Goal: Feedback & Contribution: Answer question/provide support

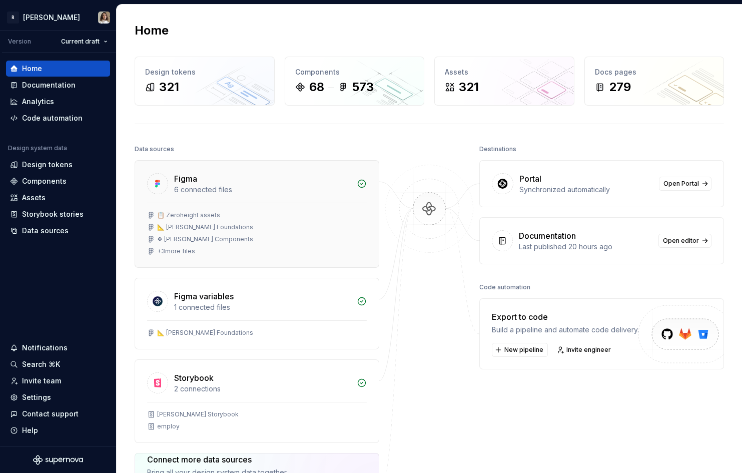
scroll to position [1, 0]
click at [57, 83] on div "Documentation" at bounding box center [49, 85] width 54 height 10
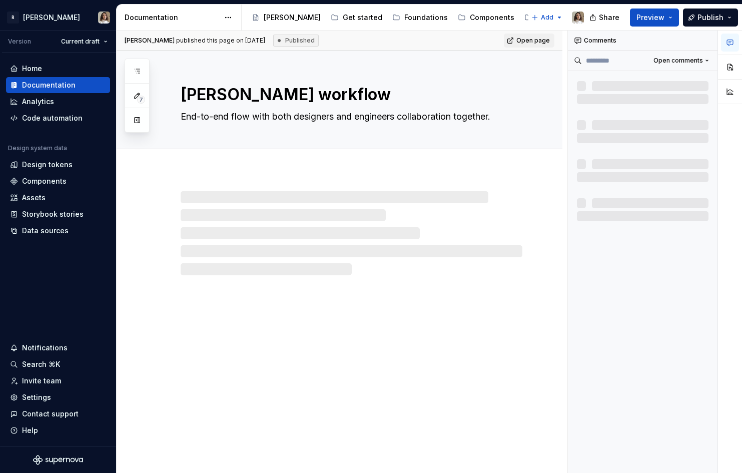
type textarea "*"
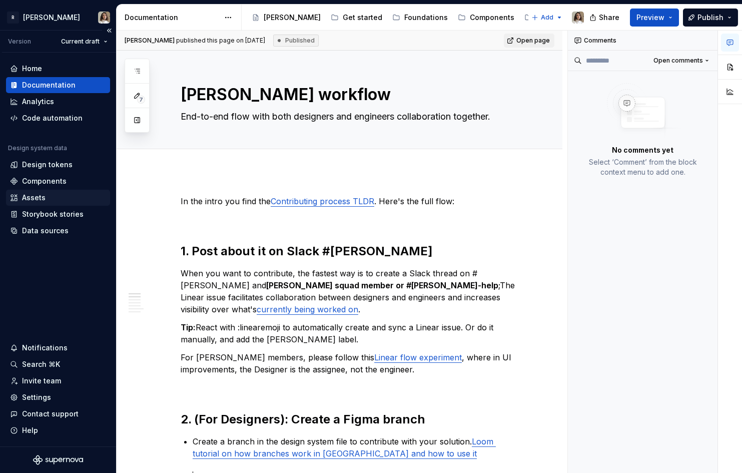
click at [40, 199] on div "Assets" at bounding box center [34, 198] width 24 height 10
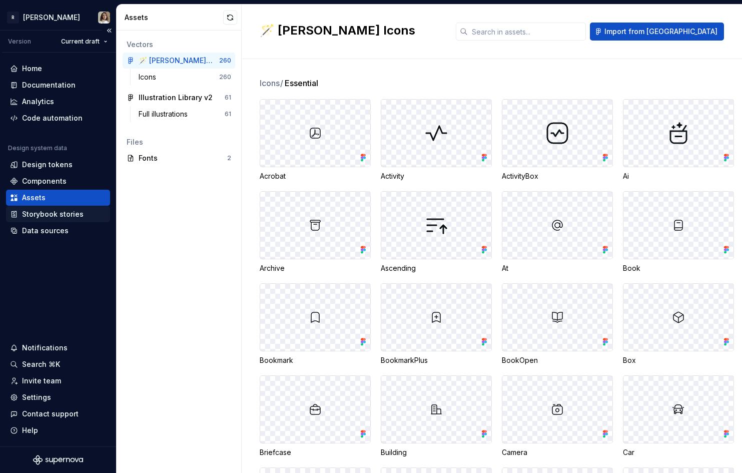
click at [56, 217] on div "Storybook stories" at bounding box center [53, 214] width 62 height 10
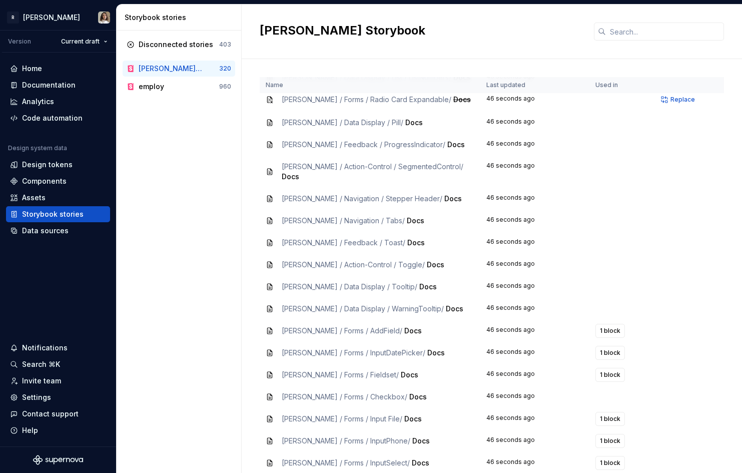
scroll to position [7322, 0]
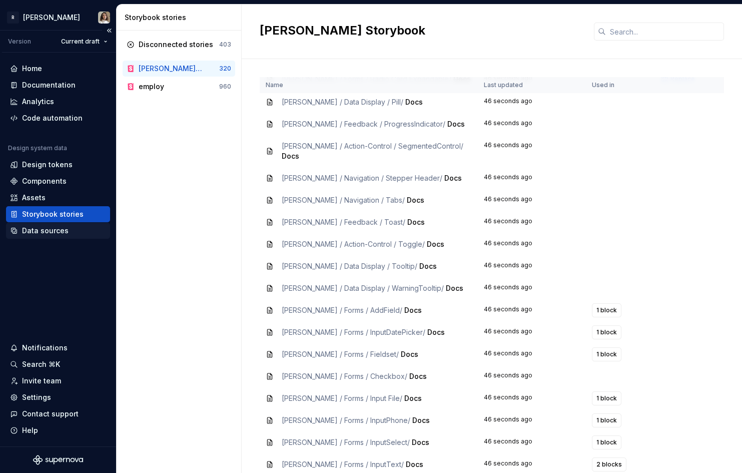
click at [51, 226] on div "Data sources" at bounding box center [45, 231] width 47 height 10
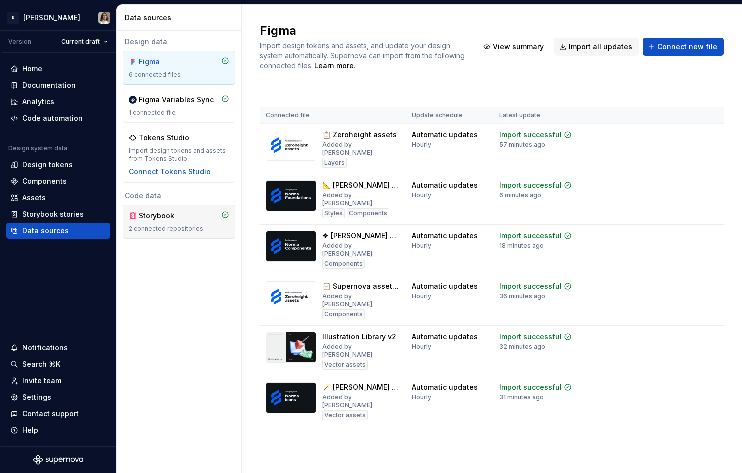
click at [158, 223] on div "Storybook 2 connected repositories" at bounding box center [179, 222] width 101 height 22
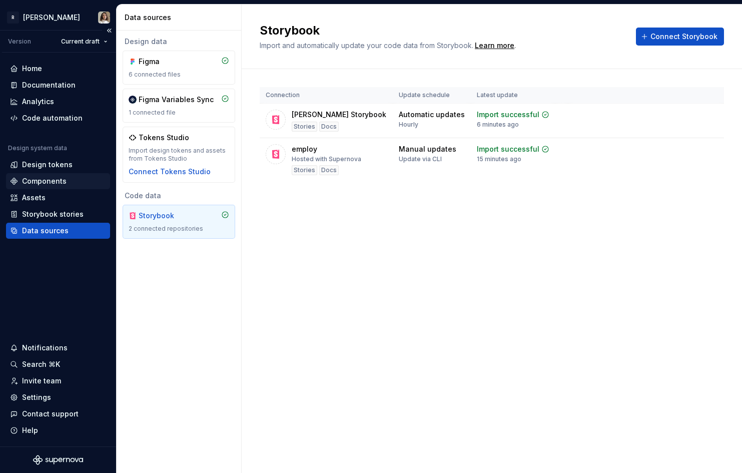
click at [41, 185] on div "Components" at bounding box center [44, 181] width 45 height 10
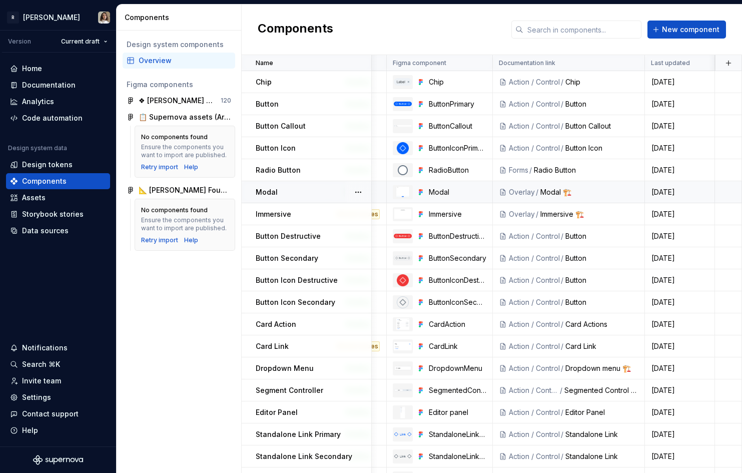
scroll to position [0, 143]
click at [729, 63] on button "button" at bounding box center [729, 63] width 14 height 14
click at [695, 80] on div "New custom property" at bounding box center [671, 83] width 75 height 10
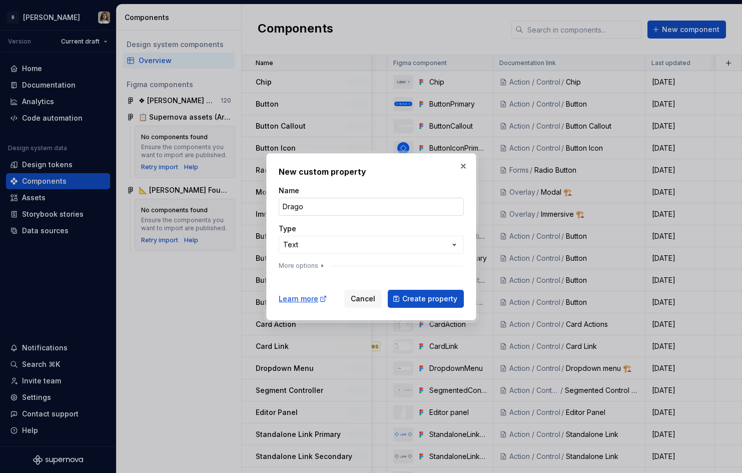
type input "I"
type input "Not @[PERSON_NAME]"
click at [326, 245] on div "**********" at bounding box center [371, 236] width 742 height 473
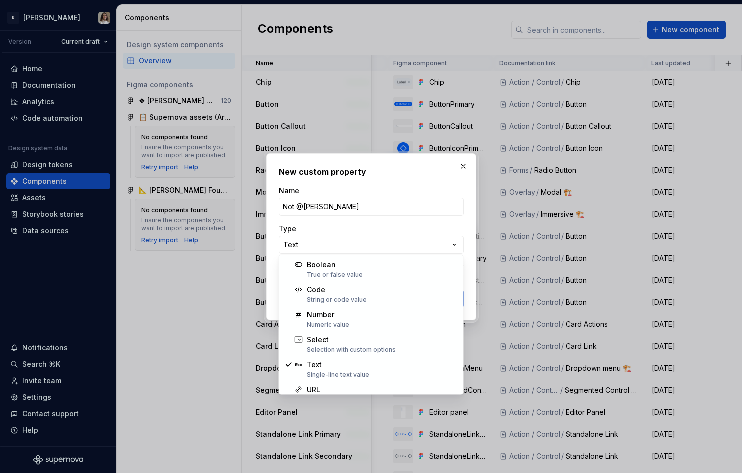
select select "*******"
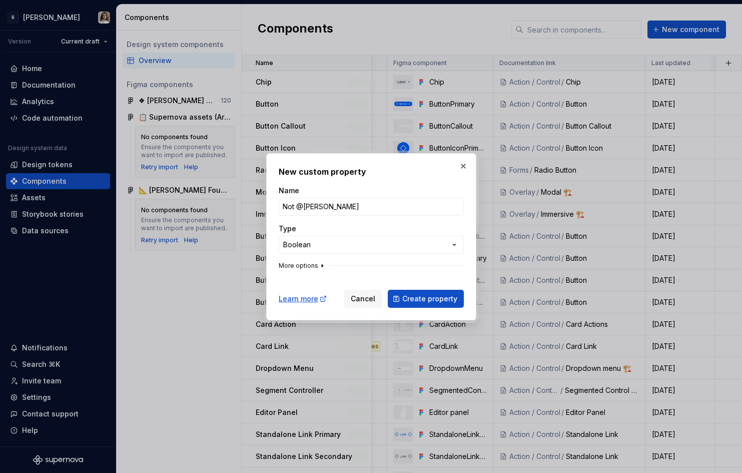
click at [321, 267] on icon "button" at bounding box center [322, 266] width 8 height 8
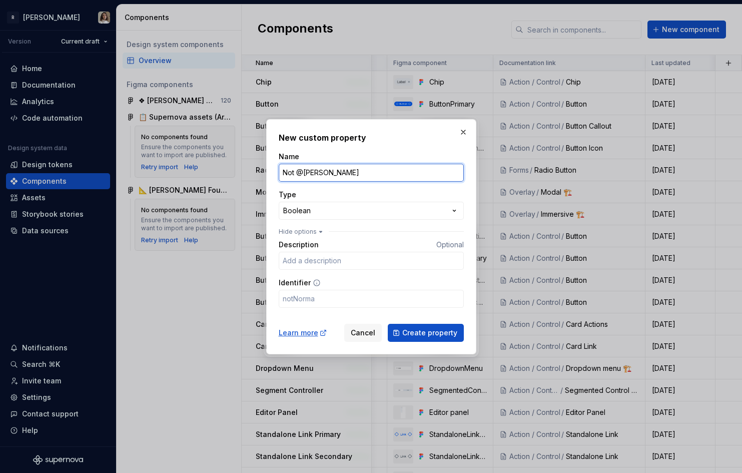
drag, startPoint x: 296, startPoint y: 173, endPoint x: 280, endPoint y: 173, distance: 16.0
click at [280, 173] on input "Not @[PERSON_NAME]" at bounding box center [371, 173] width 185 height 18
type input "@[PERSON_NAME]"
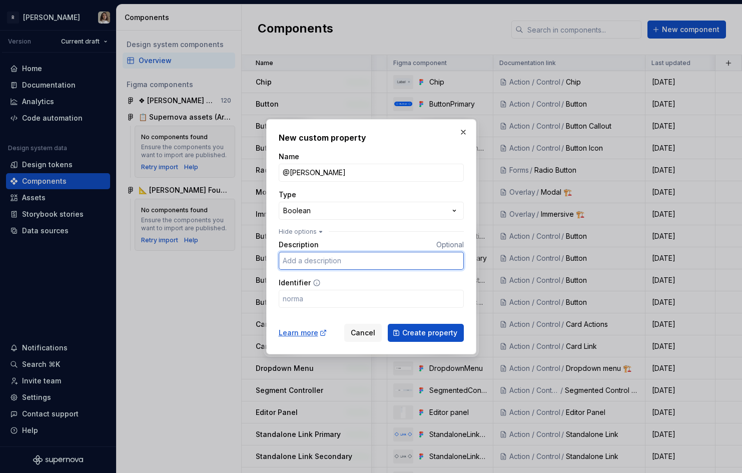
click at [305, 262] on input "Description" at bounding box center [371, 261] width 185 height 18
type input "Is it in @[PERSON_NAME] package, or not?"
click at [323, 172] on input "@[PERSON_NAME]" at bounding box center [371, 173] width 185 height 18
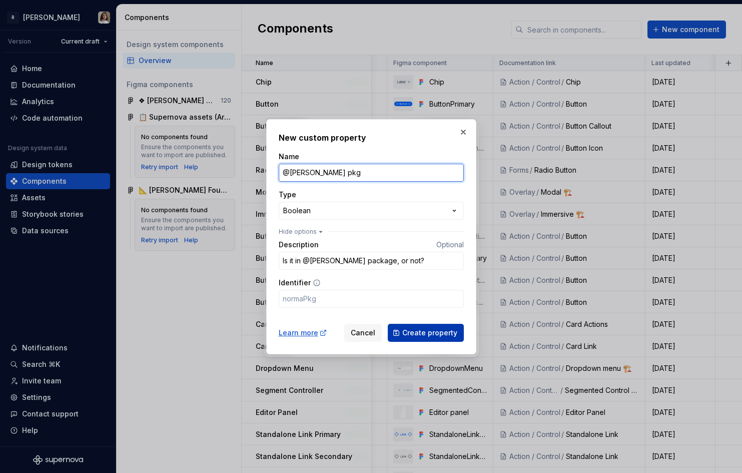
type input "@[PERSON_NAME] pkg"
click at [423, 331] on span "Create property" at bounding box center [429, 333] width 55 height 10
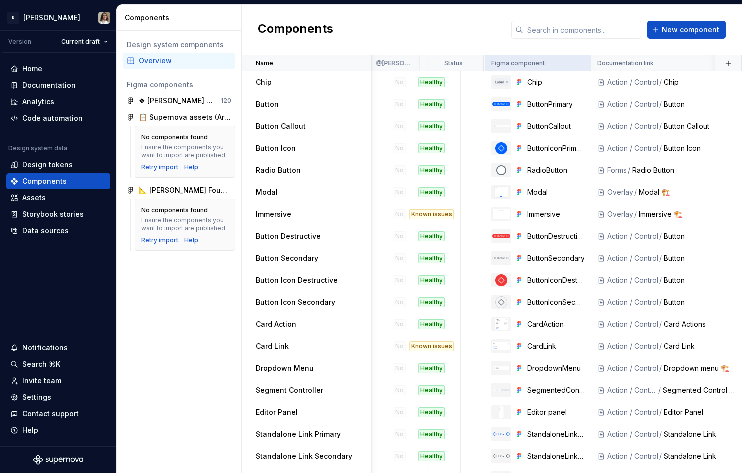
scroll to position [0, 193]
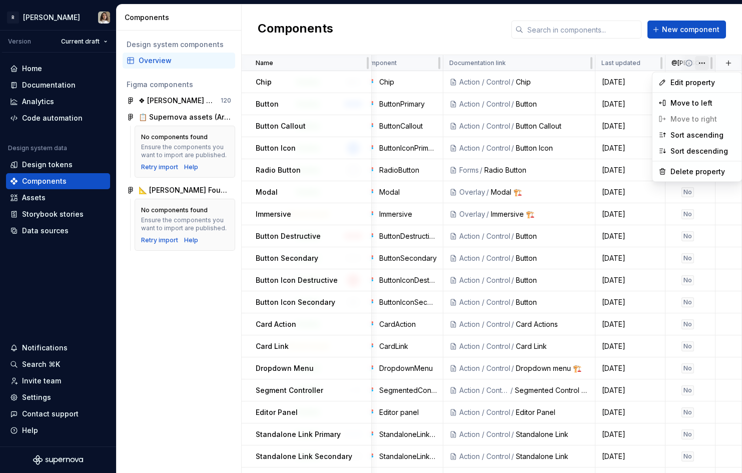
click at [702, 60] on html "R [PERSON_NAME] Version Current draft Home Documentation Analytics Code automat…" at bounding box center [371, 236] width 742 height 473
click at [690, 81] on span "Edit property" at bounding box center [703, 83] width 65 height 10
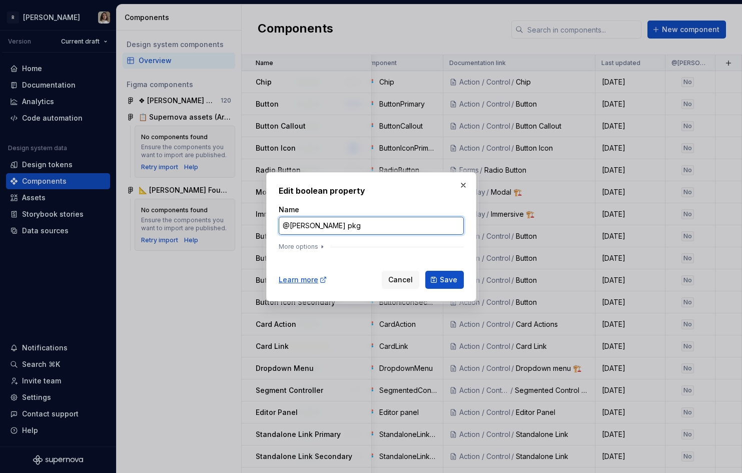
click at [289, 229] on input "@[PERSON_NAME] pkg" at bounding box center [371, 226] width 185 height 18
type input "Internal"
click at [318, 245] on icon "button" at bounding box center [322, 247] width 8 height 8
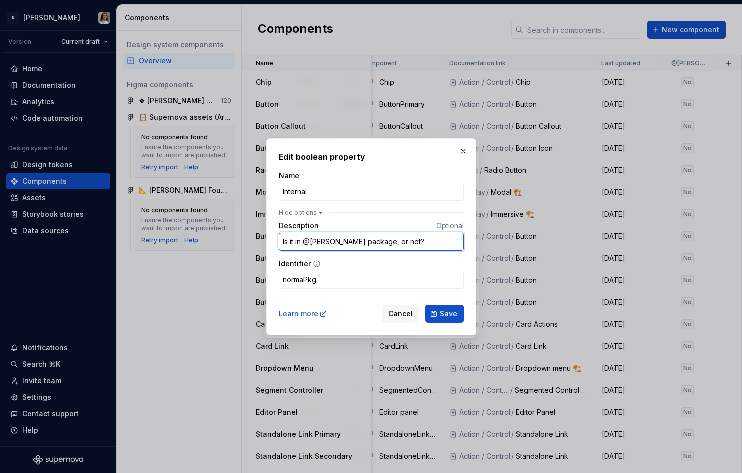
drag, startPoint x: 303, startPoint y: 241, endPoint x: 272, endPoint y: 242, distance: 31.0
click at [272, 242] on div "Edit boolean property Name Internal Hide options Description Optional Is it in …" at bounding box center [371, 236] width 210 height 197
type input "If yes, it's not @[PERSON_NAME] package!"
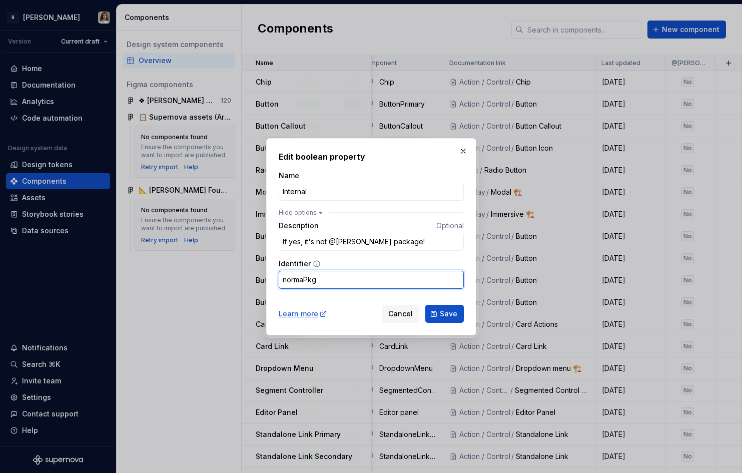
click at [293, 279] on input "normaPkg" at bounding box center [371, 280] width 185 height 18
type input "internal"
click at [403, 242] on input "If yes, it's not @[PERSON_NAME] package!" at bounding box center [371, 242] width 185 height 18
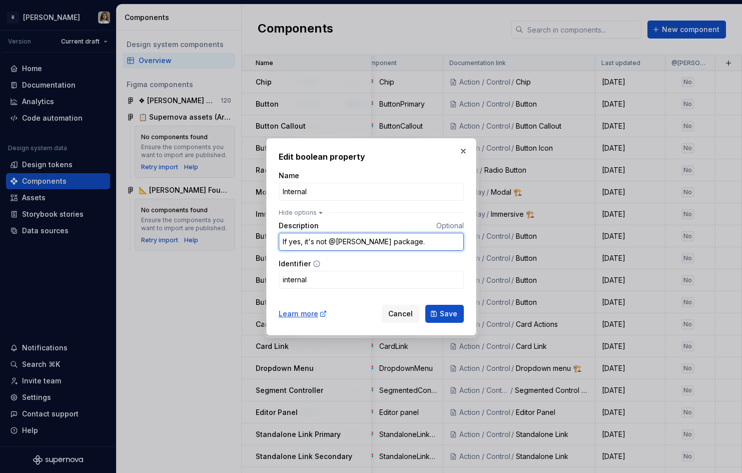
click at [326, 240] on input "If yes, it's not @[PERSON_NAME] package." at bounding box center [371, 242] width 185 height 18
click at [441, 234] on input "If yes, it's not available in @[PERSON_NAME] package." at bounding box center [371, 242] width 185 height 18
click at [436, 238] on input "If yes, it's not available in @[PERSON_NAME] package." at bounding box center [371, 242] width 185 height 18
type input "If yes, it's not available in @[PERSON_NAME] package"
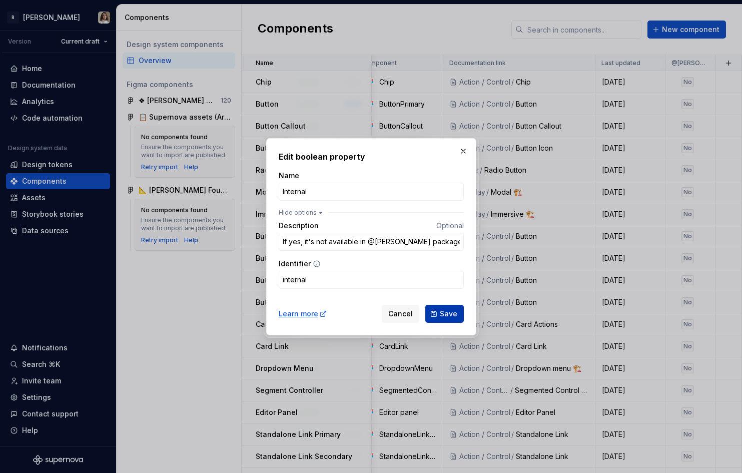
click at [444, 311] on span "Save" at bounding box center [449, 314] width 18 height 10
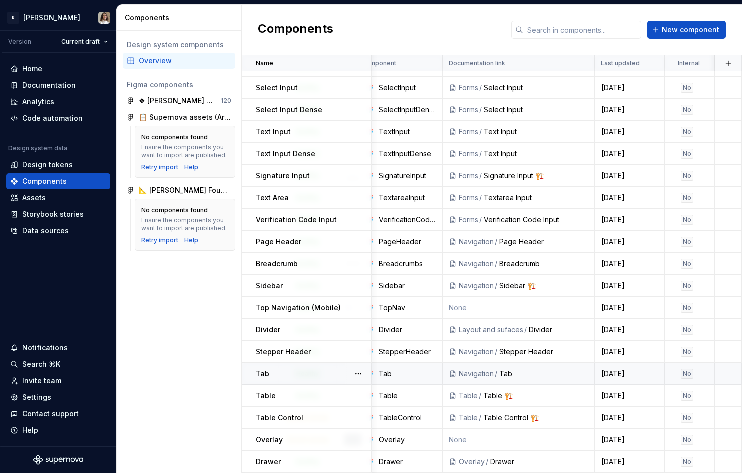
scroll to position [1096, 193]
click at [686, 392] on div "No" at bounding box center [688, 396] width 13 height 10
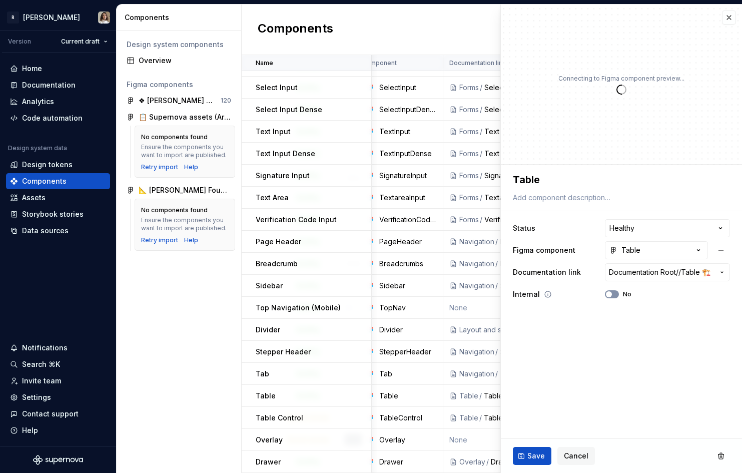
click at [614, 296] on button "No" at bounding box center [612, 294] width 14 height 8
click at [528, 456] on span "Save" at bounding box center [537, 456] width 18 height 10
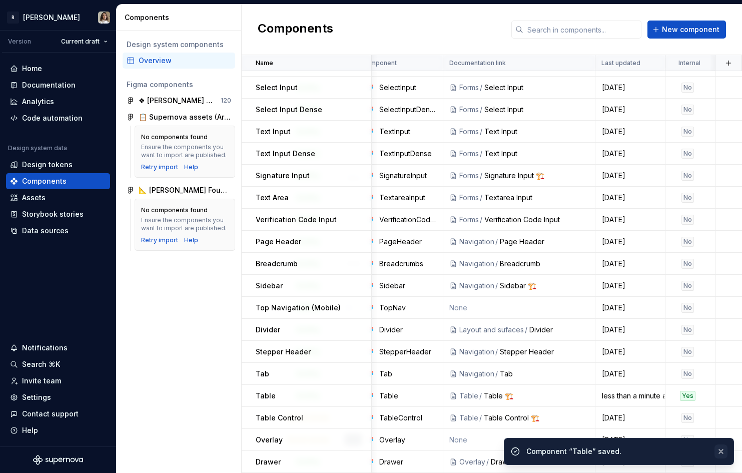
click at [721, 450] on button "button" at bounding box center [721, 451] width 13 height 14
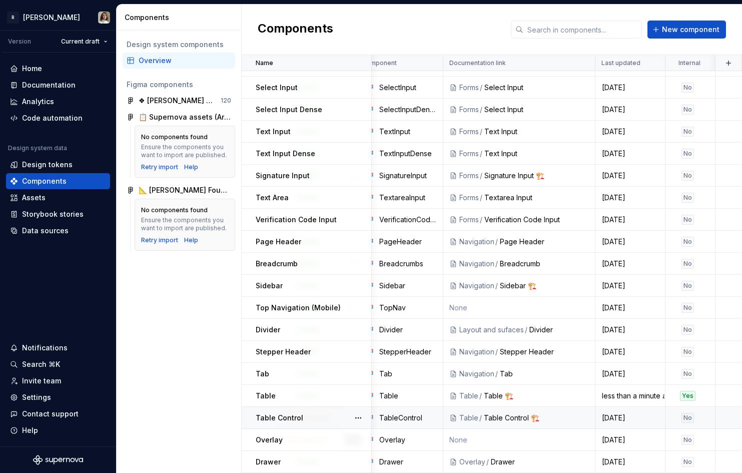
click at [532, 415] on div "Table Control 🏗️" at bounding box center [536, 418] width 105 height 10
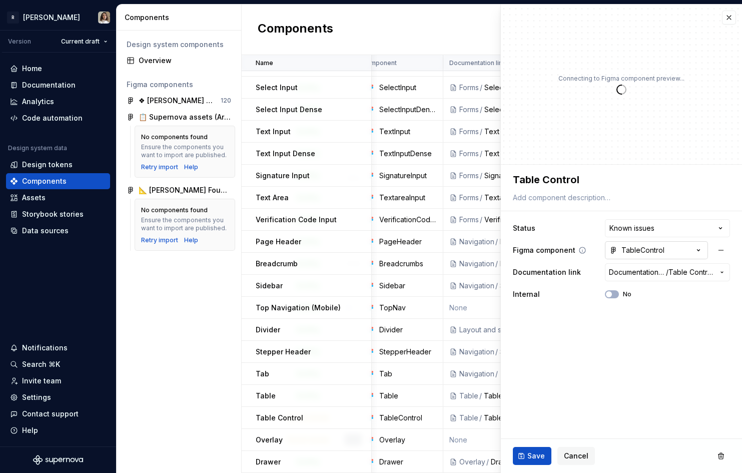
type textarea "*"
click at [639, 278] on button "Documentation Root / / Table Control 🏗️" at bounding box center [667, 272] width 125 height 18
click at [730, 17] on button "button" at bounding box center [729, 18] width 14 height 14
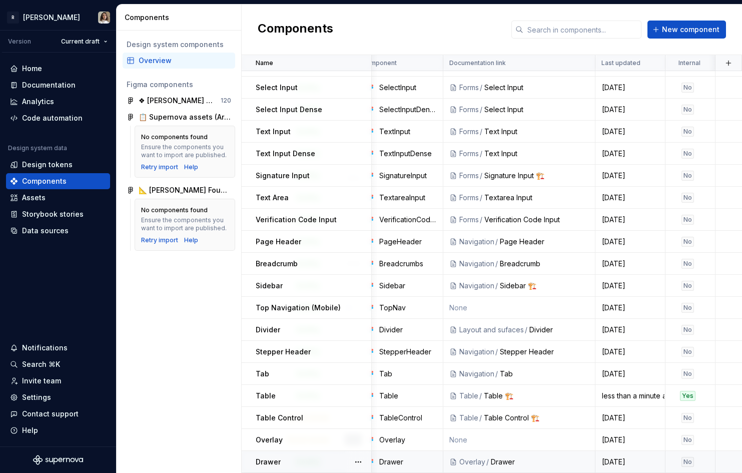
click at [502, 463] on div "Drawer" at bounding box center [540, 462] width 98 height 10
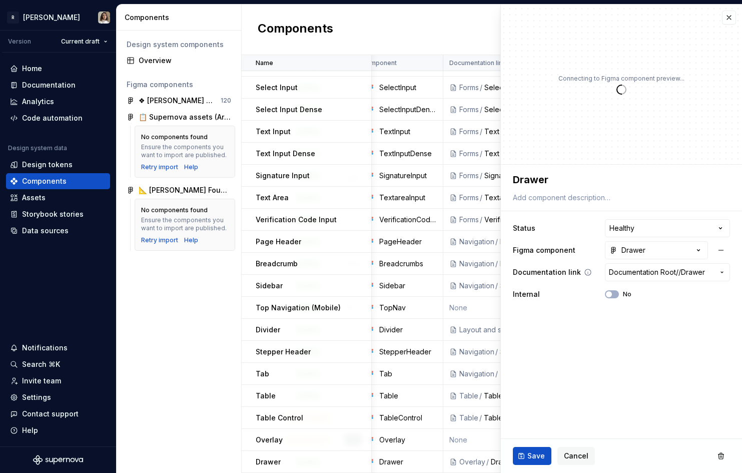
click at [629, 268] on span "Documentation Root /" at bounding box center [644, 272] width 70 height 10
type textarea "*"
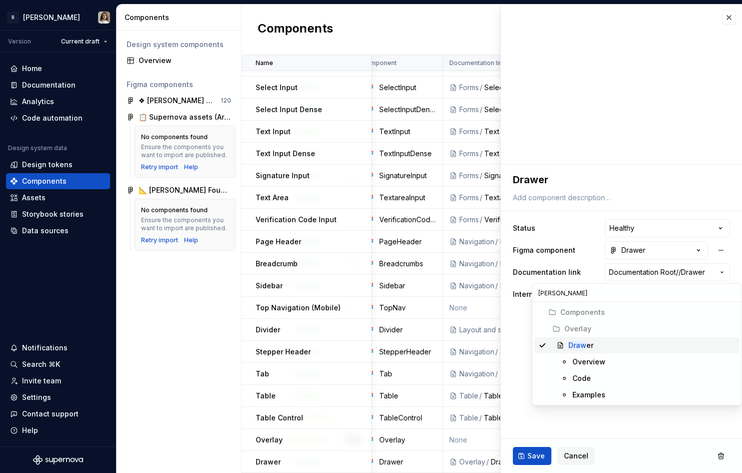
type input "drawer"
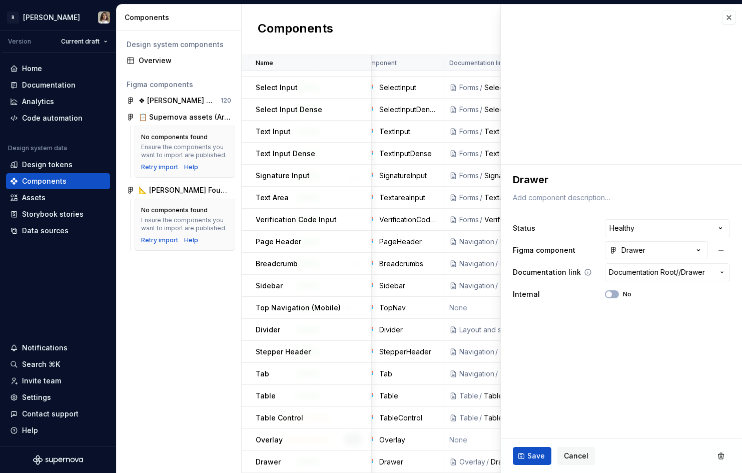
click at [635, 271] on span "Documentation Root /" at bounding box center [644, 272] width 70 height 10
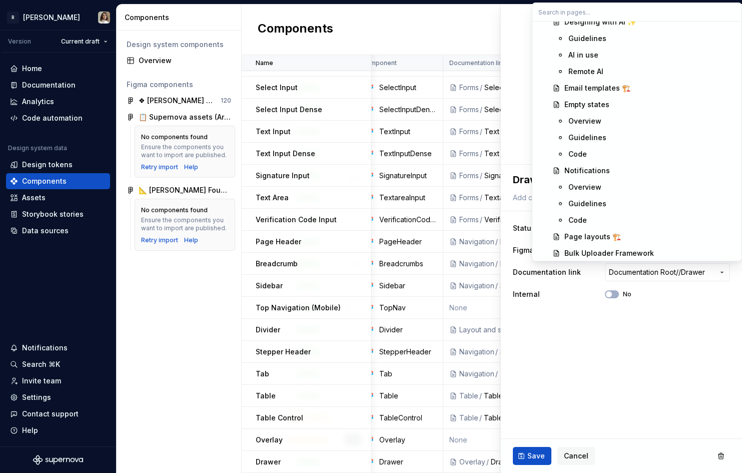
scroll to position [6124, 0]
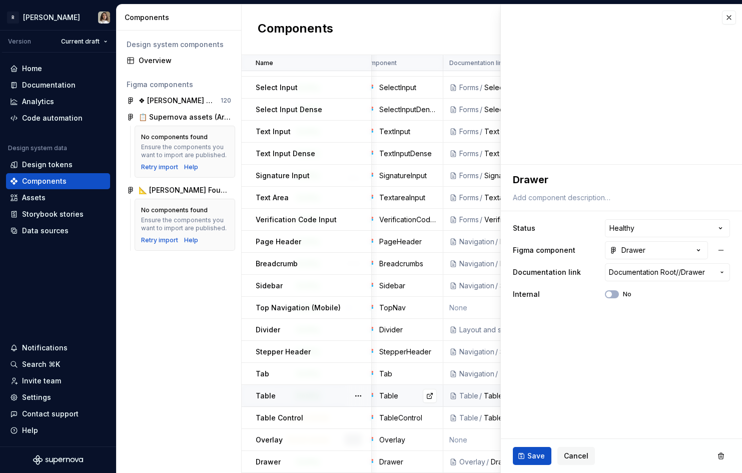
click at [437, 389] on div "Table" at bounding box center [390, 396] width 106 height 14
click at [727, 19] on button "button" at bounding box center [729, 18] width 14 height 14
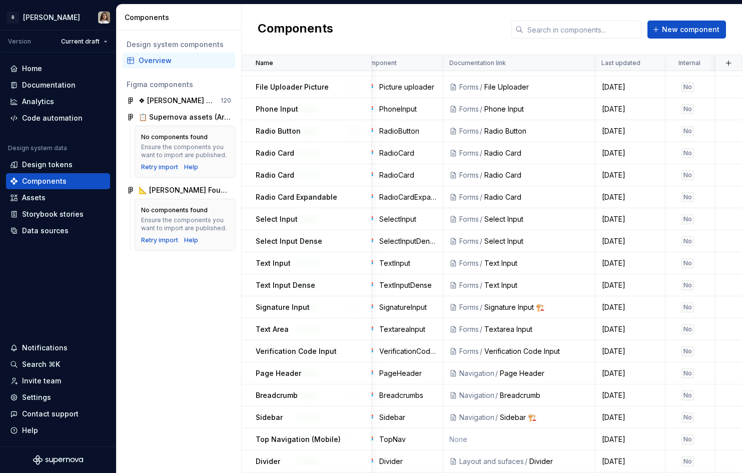
scroll to position [958, 193]
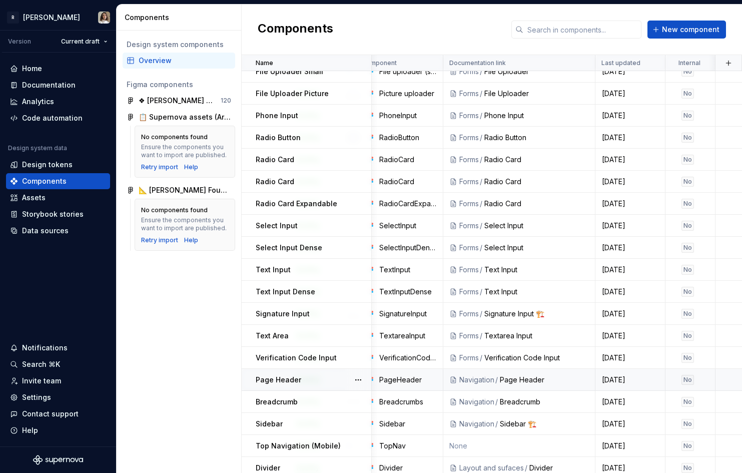
click at [687, 380] on div "No" at bounding box center [688, 380] width 13 height 10
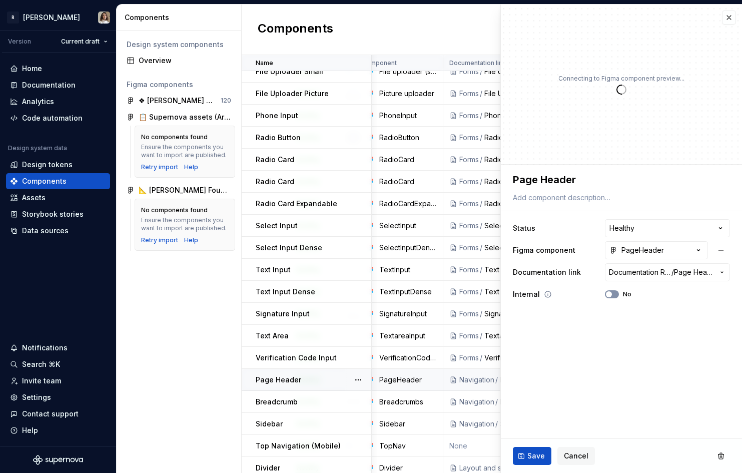
click at [613, 296] on icon "button" at bounding box center [609, 294] width 8 height 6
click at [536, 452] on span "Save" at bounding box center [537, 456] width 18 height 10
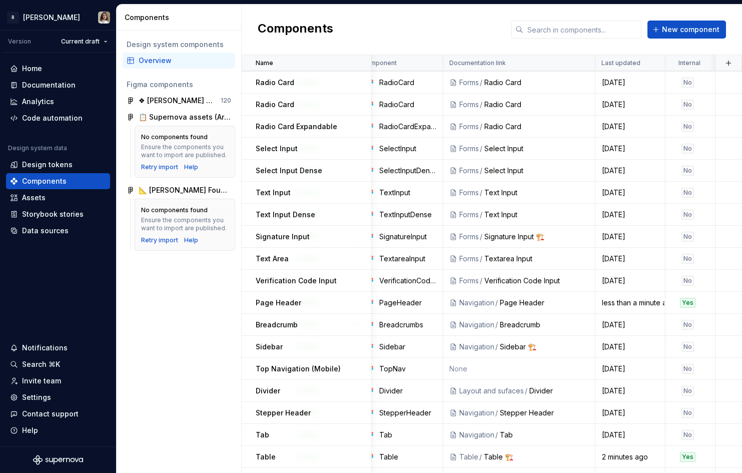
scroll to position [1096, 193]
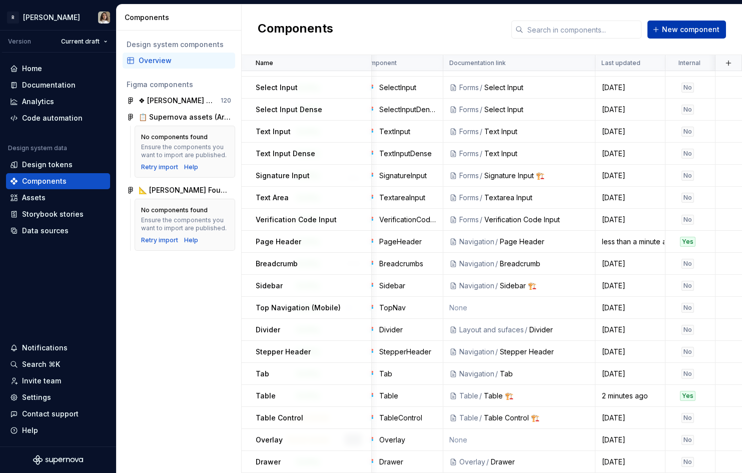
click at [687, 33] on span "New component" at bounding box center [691, 30] width 58 height 10
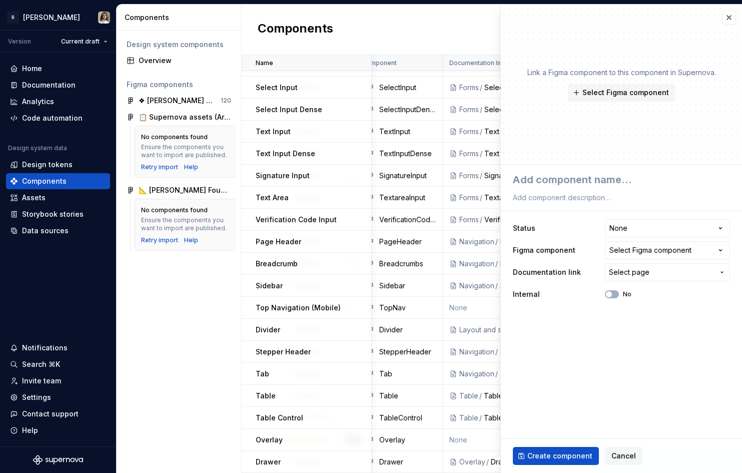
type textarea "*"
type textarea "D"
type textarea "*"
type textarea "Di"
type textarea "*"
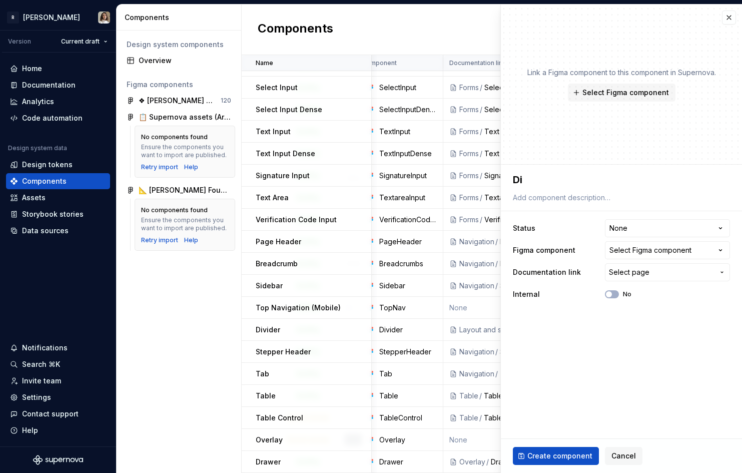
type textarea "Dia"
type textarea "*"
type textarea "Dial"
type textarea "*"
type textarea "Dialo"
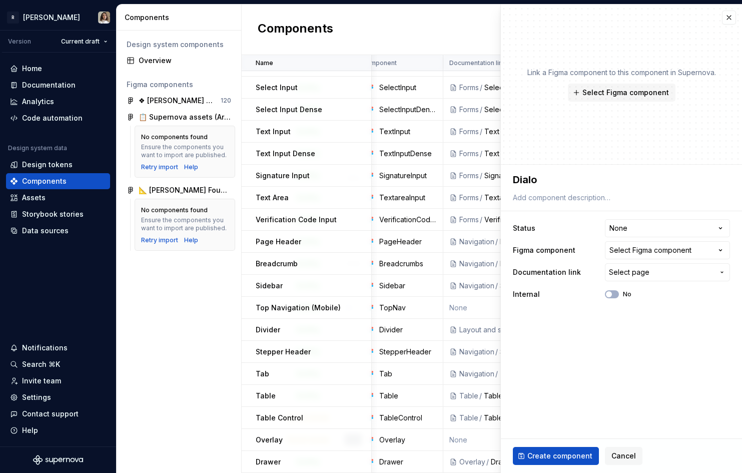
type textarea "*"
type textarea "Dialog"
click at [639, 92] on span "Select Figma component" at bounding box center [626, 93] width 87 height 10
type textarea "*"
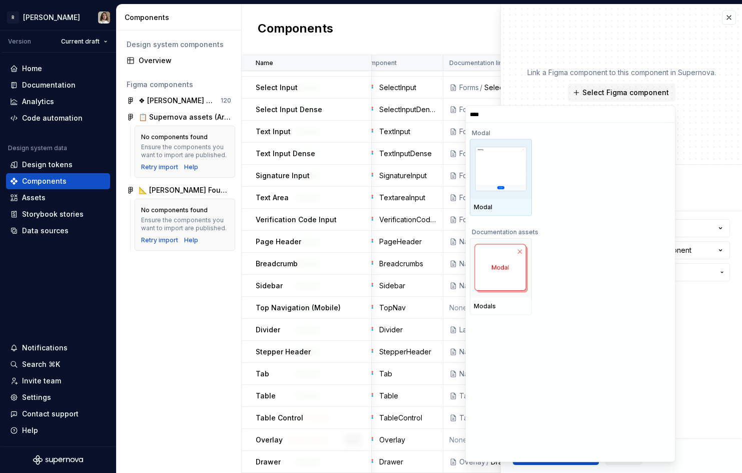
type input "*****"
click at [495, 167] on img at bounding box center [501, 169] width 54 height 47
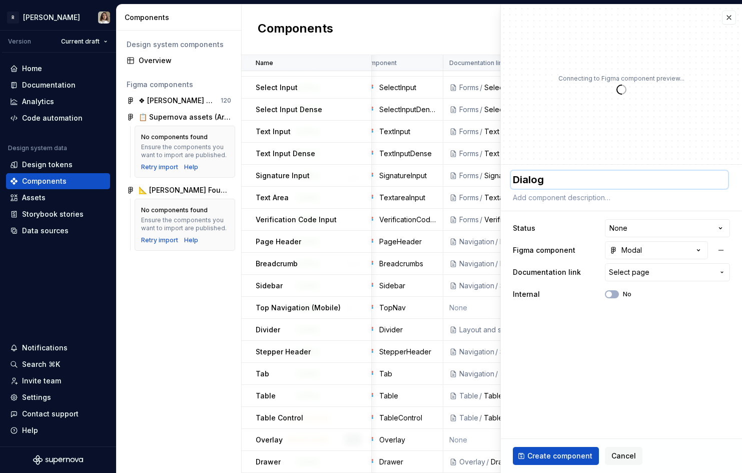
click at [536, 178] on textarea "Dialog" at bounding box center [619, 180] width 217 height 18
type textarea "*"
type textarea "M"
type textarea "*"
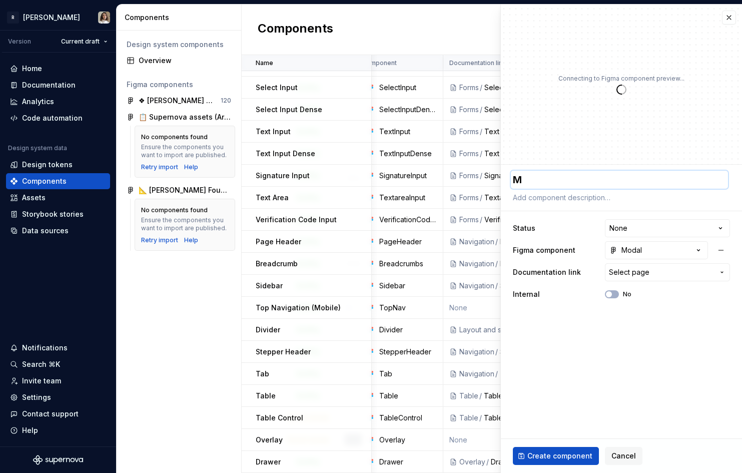
type textarea "Mo"
type textarea "*"
type textarea "Mod"
type textarea "*"
type textarea "Modal"
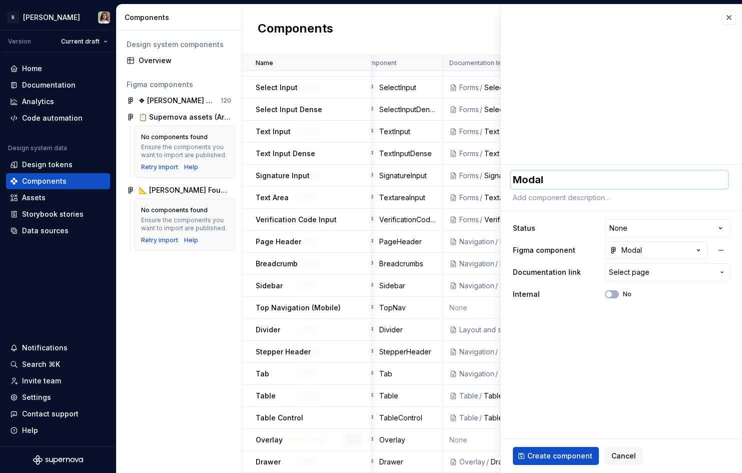
type textarea "*"
type textarea "Modal"
click at [624, 228] on html "R [PERSON_NAME] Version Current draft Home Documentation Analytics Code automat…" at bounding box center [371, 236] width 742 height 473
select select "**********"
type textarea "*"
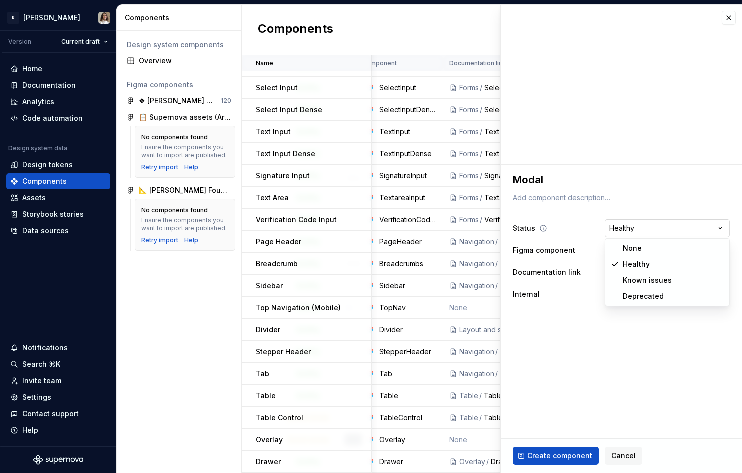
click at [636, 232] on html "R [PERSON_NAME] Version Current draft Home Documentation Analytics Code automat…" at bounding box center [371, 236] width 742 height 473
select select "**********"
type textarea "*"
click at [627, 272] on span "Select page" at bounding box center [629, 272] width 41 height 10
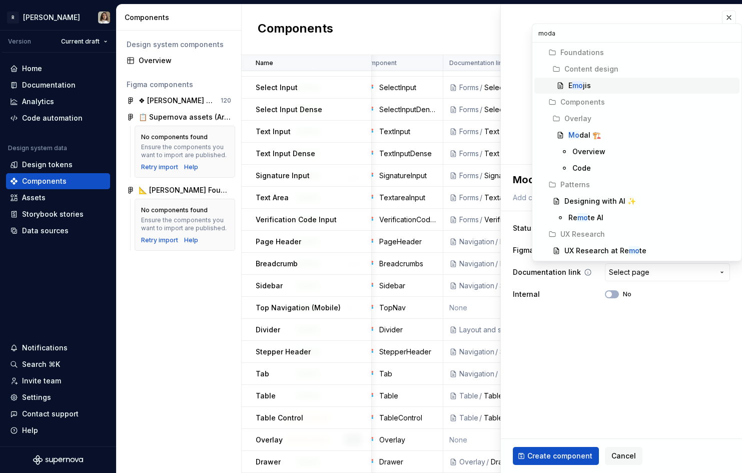
type input "modal"
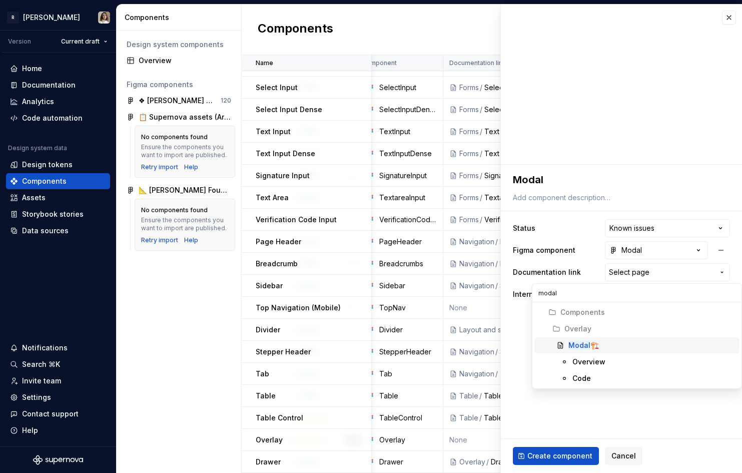
click at [578, 346] on mark "Modal" at bounding box center [580, 345] width 22 height 9
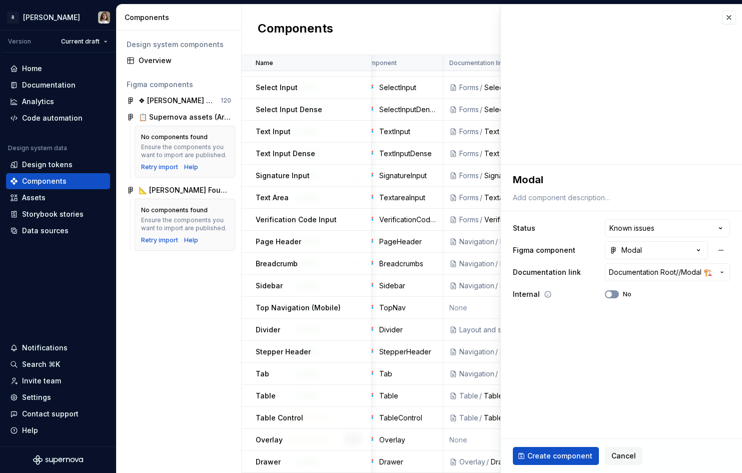
click at [614, 294] on button "No" at bounding box center [612, 294] width 14 height 8
type textarea "*"
click at [651, 268] on span "Documentation Root /" at bounding box center [644, 272] width 70 height 10
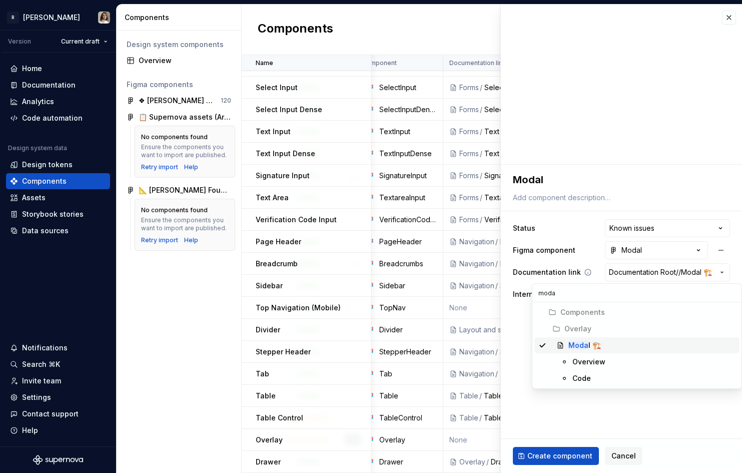
type input "modal"
click at [623, 344] on div "Modal 🏗️" at bounding box center [652, 345] width 167 height 10
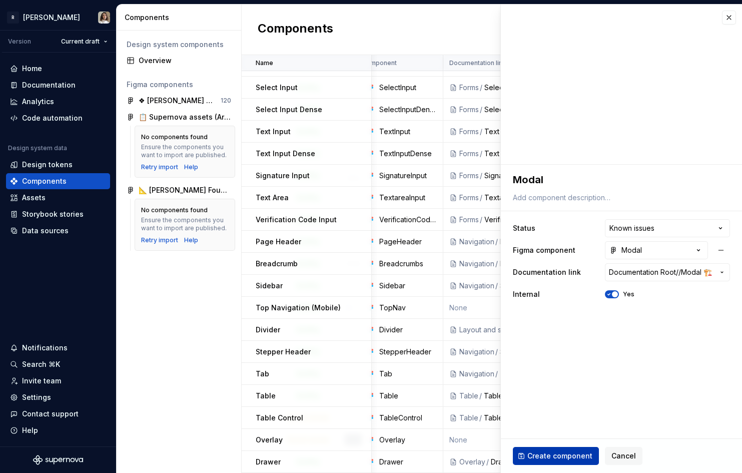
click at [561, 452] on span "Create component" at bounding box center [560, 456] width 65 height 10
type textarea "*"
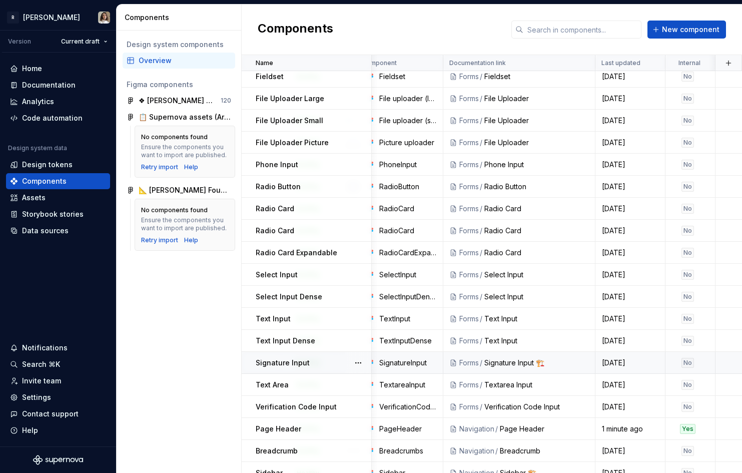
scroll to position [1118, 193]
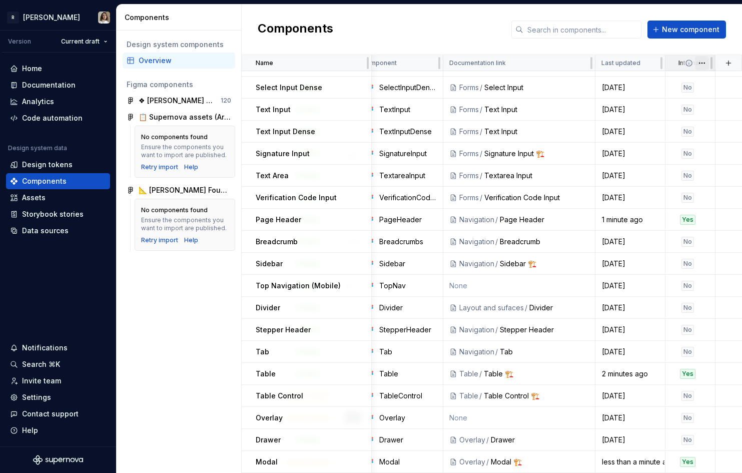
click at [702, 65] on html "R [PERSON_NAME] Version Current draft Home Documentation Analytics Code automat…" at bounding box center [371, 236] width 742 height 473
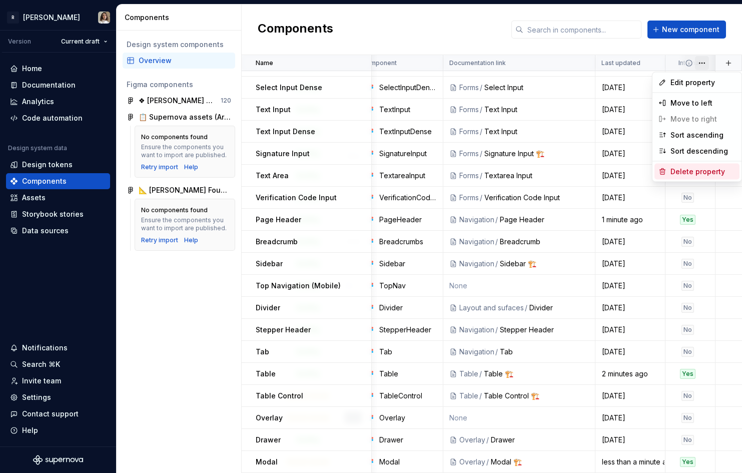
click at [685, 171] on div "Delete property" at bounding box center [703, 172] width 65 height 10
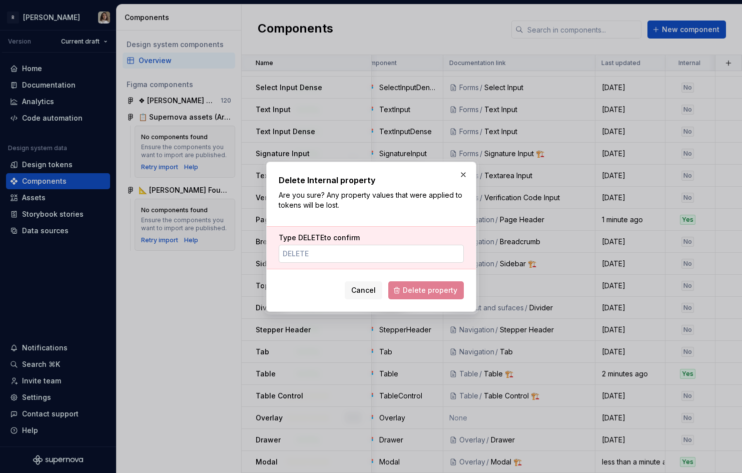
click at [318, 253] on input "Type DELETE to confirm" at bounding box center [371, 254] width 185 height 18
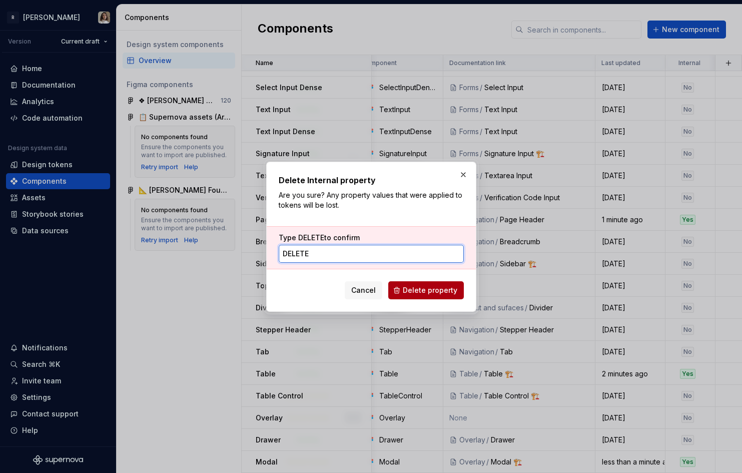
type input "DELETE"
click at [423, 287] on span "Delete property" at bounding box center [430, 290] width 55 height 10
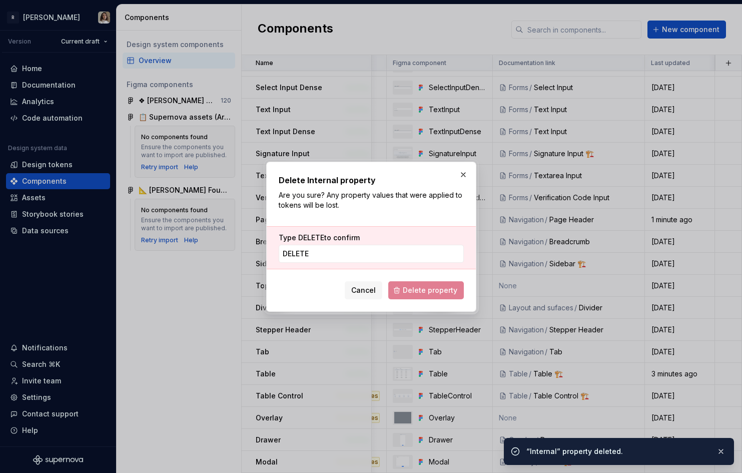
scroll to position [1118, 143]
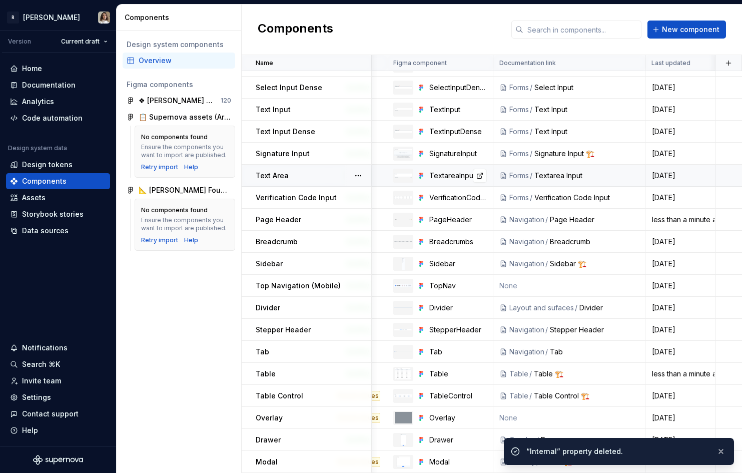
click at [464, 178] on div "TextareaInput" at bounding box center [458, 176] width 58 height 10
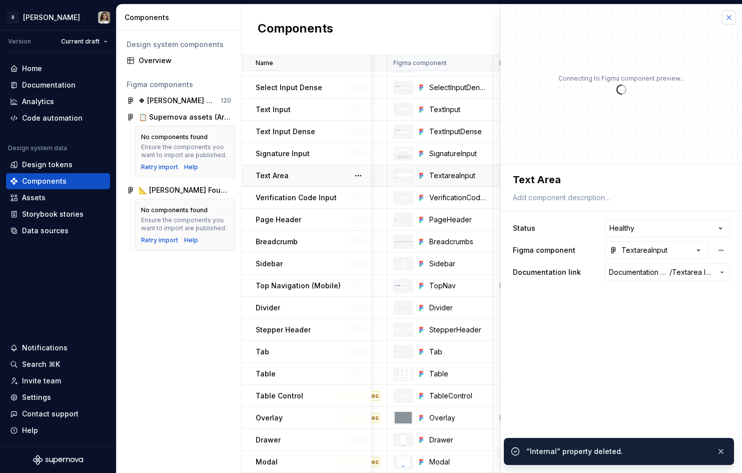
click at [731, 16] on button "button" at bounding box center [729, 18] width 14 height 14
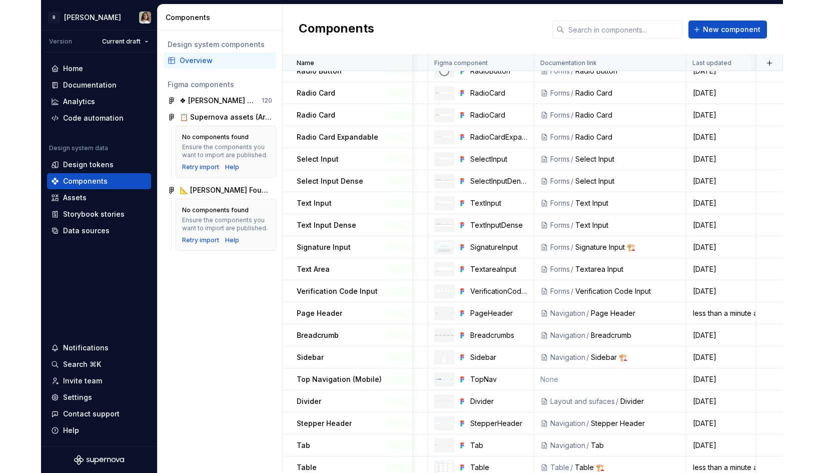
scroll to position [1118, 143]
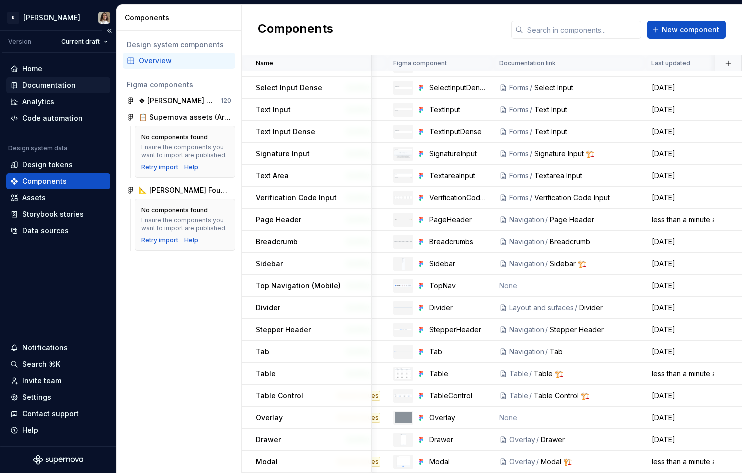
click at [36, 88] on div "Documentation" at bounding box center [49, 85] width 54 height 10
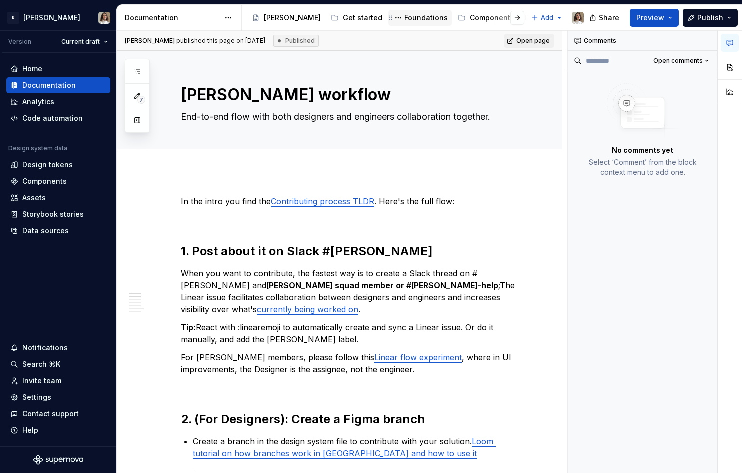
click at [404, 14] on div "Foundations" at bounding box center [426, 18] width 44 height 10
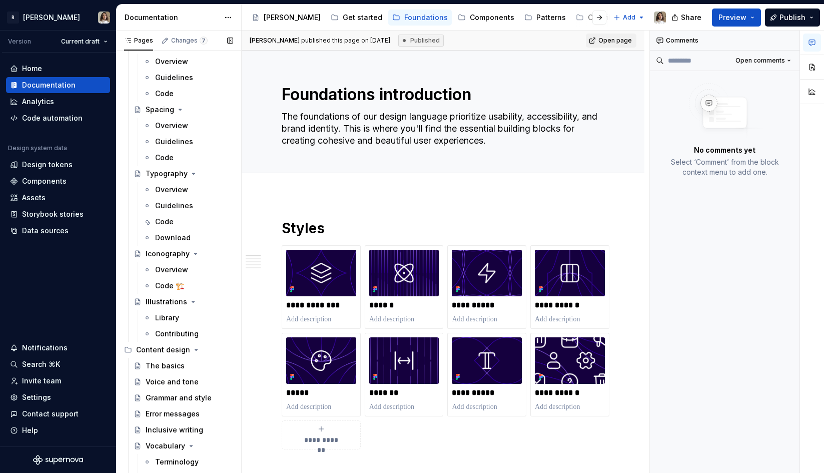
scroll to position [574, 0]
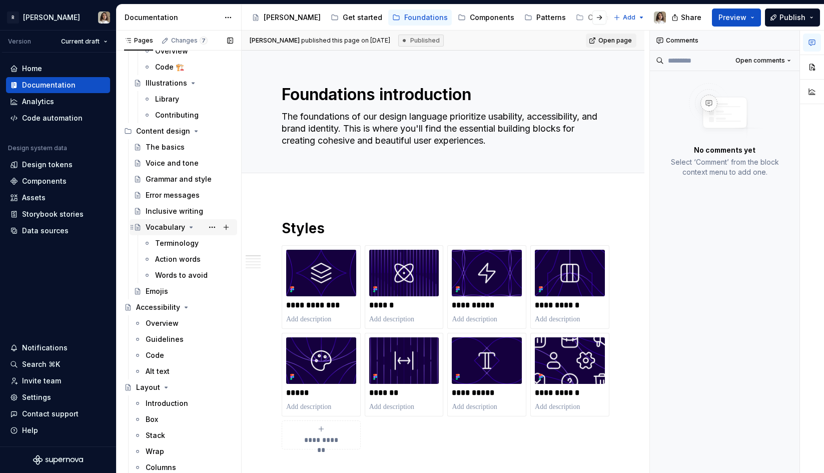
click at [187, 230] on icon "Page tree" at bounding box center [191, 227] width 8 height 8
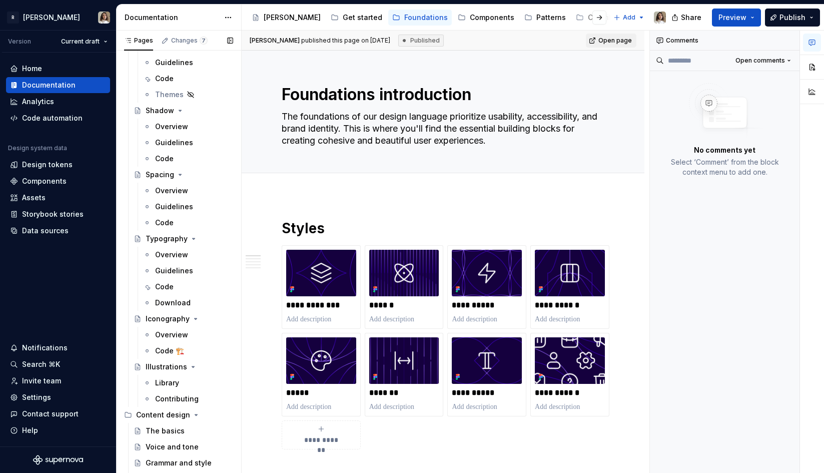
scroll to position [0, 0]
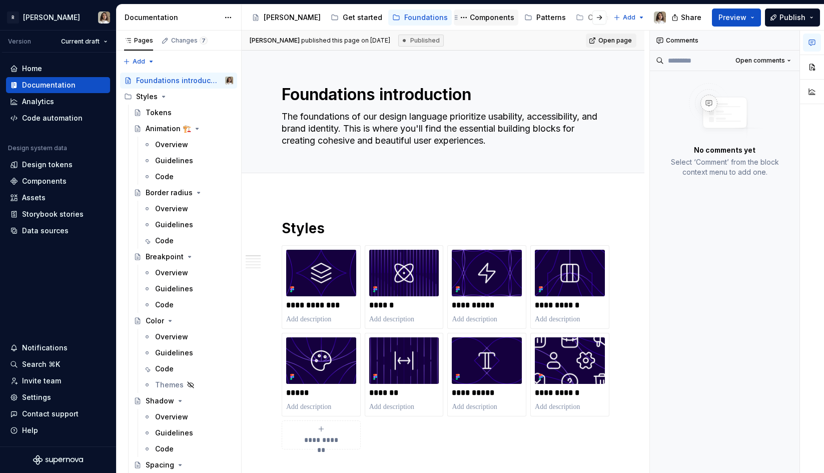
click at [470, 21] on div "Components" at bounding box center [492, 18] width 45 height 10
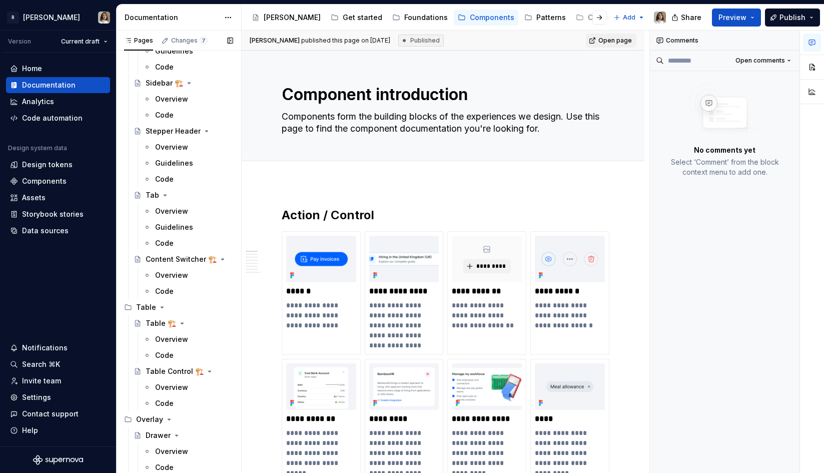
scroll to position [3569, 0]
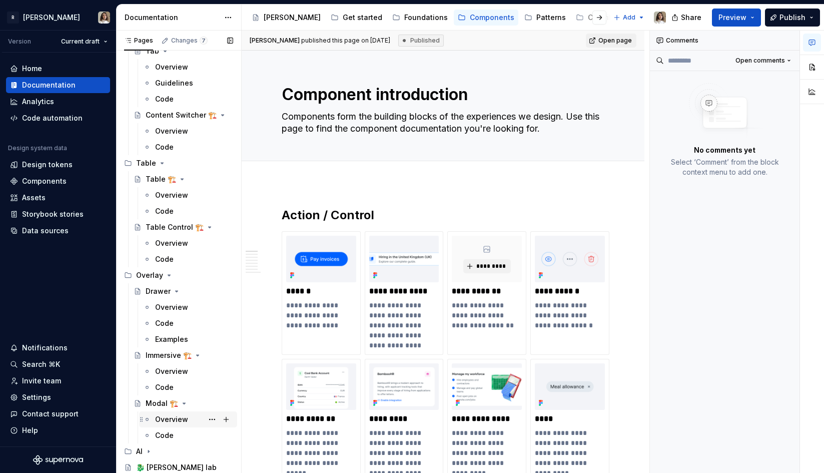
click at [164, 422] on div "Overview" at bounding box center [171, 419] width 33 height 10
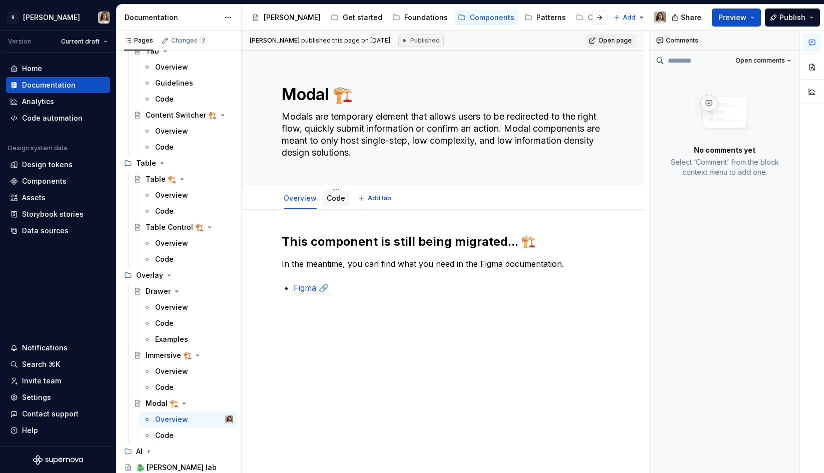
click at [334, 200] on link "Code" at bounding box center [336, 198] width 19 height 9
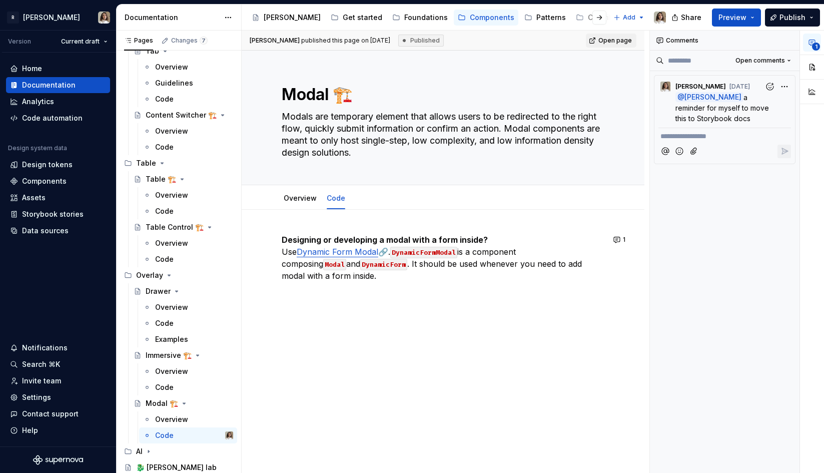
click at [368, 283] on div "1 Designing or developing a modal with a form inside? Use Dynamic Form Modal 🔗.…" at bounding box center [443, 270] width 323 height 72
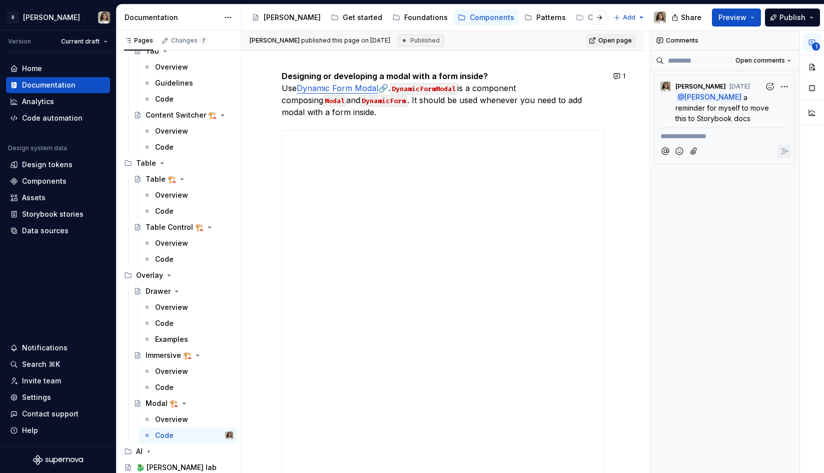
scroll to position [155, 0]
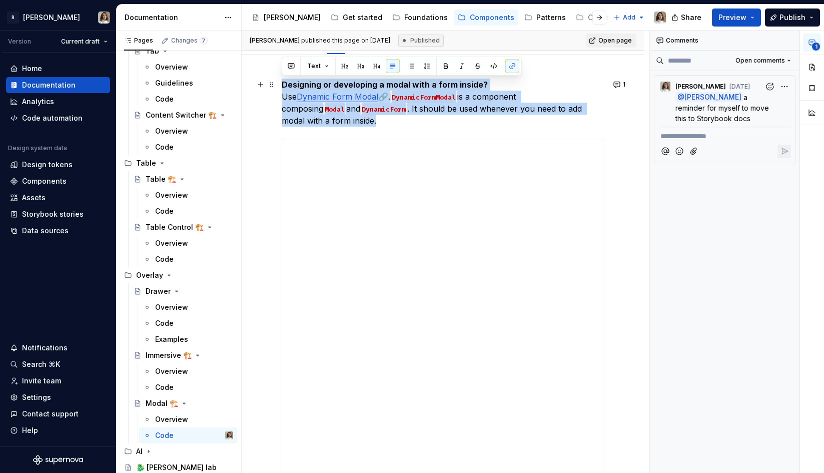
drag, startPoint x: 605, startPoint y: 110, endPoint x: 284, endPoint y: 87, distance: 322.2
click at [284, 87] on p "Designing or developing a modal with a form inside? Use Dynamic Form Modal 🔗. D…" at bounding box center [443, 103] width 323 height 48
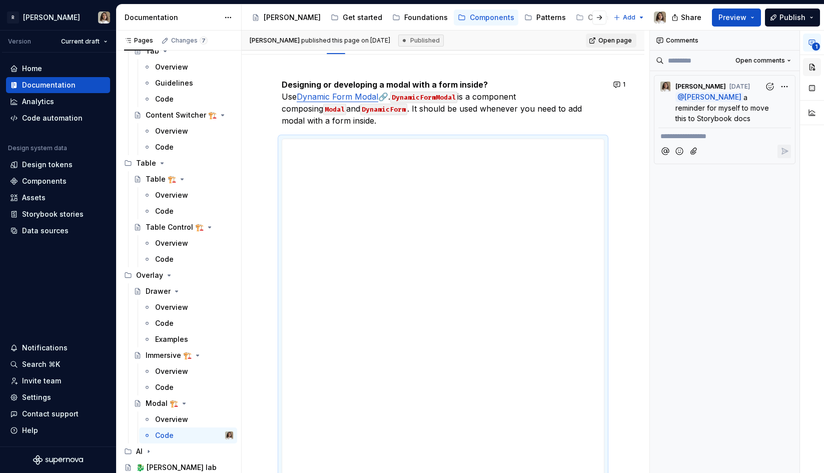
click at [742, 67] on button "button" at bounding box center [812, 67] width 18 height 18
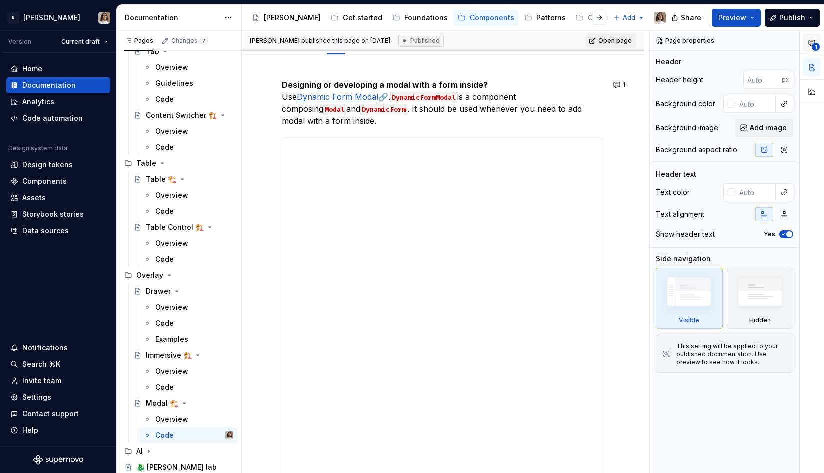
click at [742, 41] on button "1" at bounding box center [812, 43] width 18 height 18
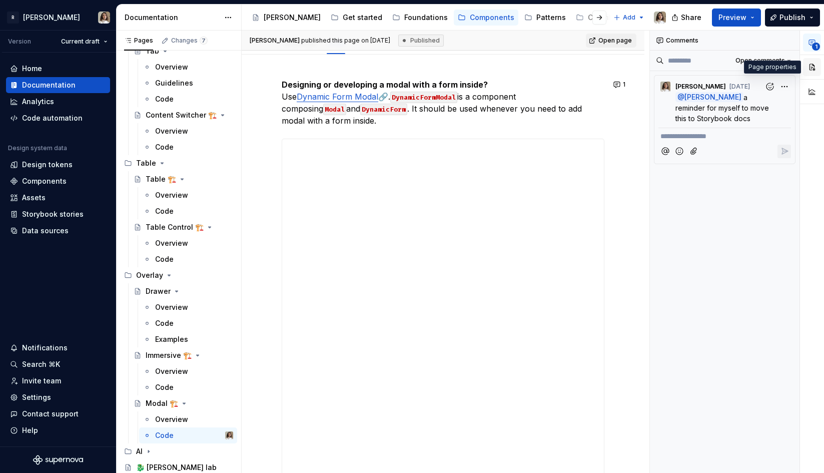
click at [742, 70] on button "button" at bounding box center [812, 67] width 18 height 18
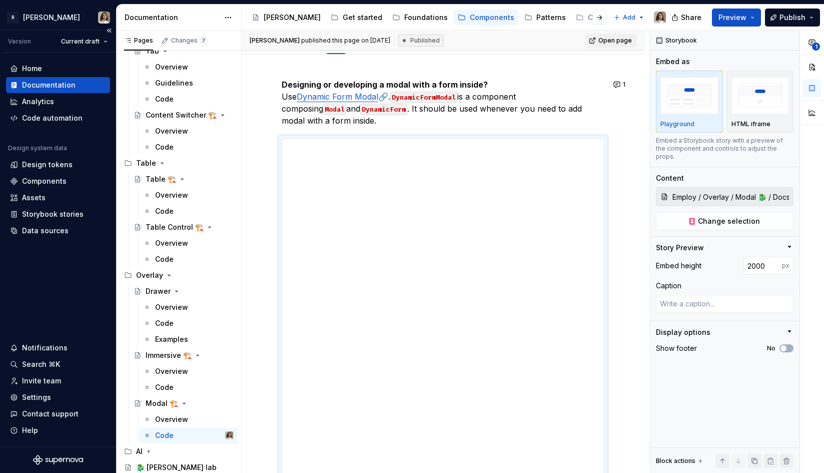
click at [61, 282] on div "Home Documentation Analytics Code automation Design system data Design tokens C…" at bounding box center [58, 250] width 116 height 394
click at [55, 298] on div "Home Documentation Analytics Code automation Design system data Design tokens C…" at bounding box center [58, 250] width 116 height 394
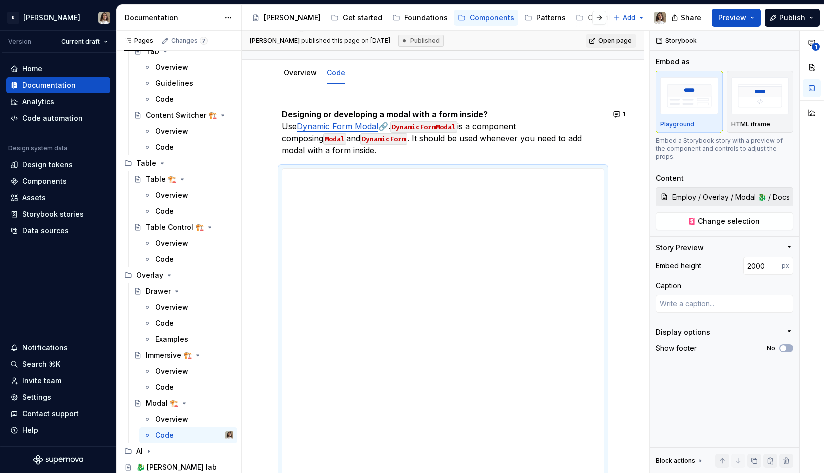
scroll to position [114, 0]
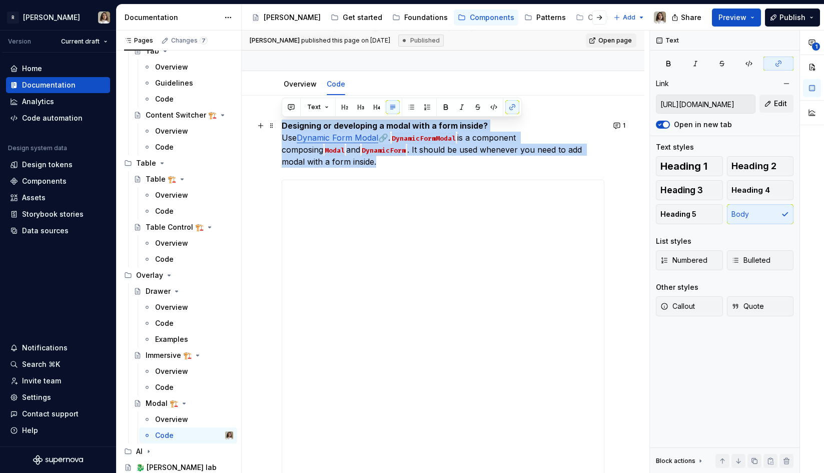
drag, startPoint x: 600, startPoint y: 148, endPoint x: 278, endPoint y: 131, distance: 322.3
copy p "Designing or developing a modal with a form inside? Use Dynamic Form Modal 🔗. D…"
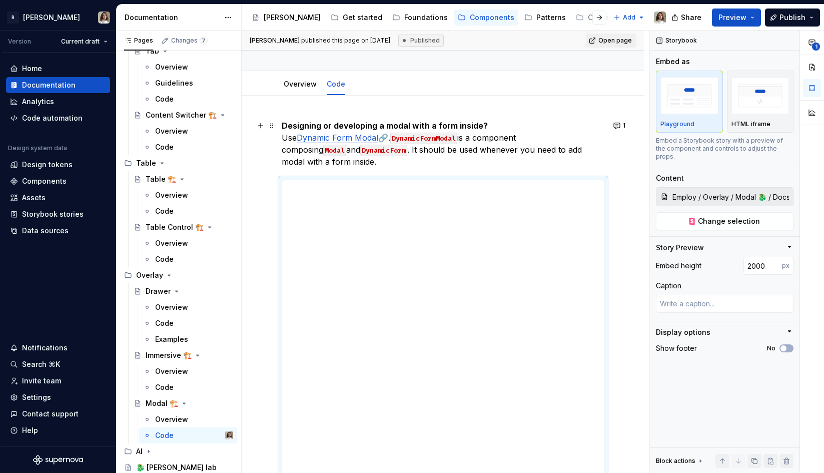
click at [361, 149] on p "Designing or developing a modal with a form inside? Use Dynamic Form Modal 🔗. D…" at bounding box center [443, 144] width 323 height 48
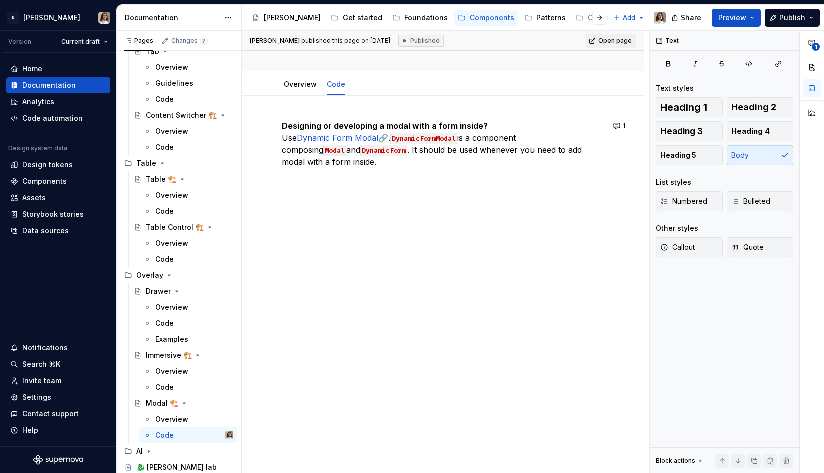
click at [374, 155] on p "Designing or developing a modal with a form inside? Use Dynamic Form Modal 🔗. D…" at bounding box center [443, 144] width 323 height 48
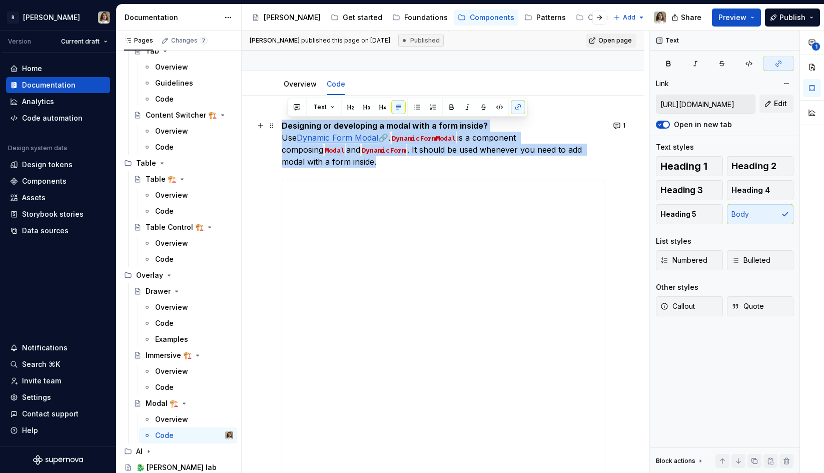
drag, startPoint x: 608, startPoint y: 145, endPoint x: 282, endPoint y: 123, distance: 326.6
click at [282, 123] on p "Designing or developing a modal with a form inside? Use Dynamic Form Modal 🔗. D…" at bounding box center [443, 144] width 323 height 48
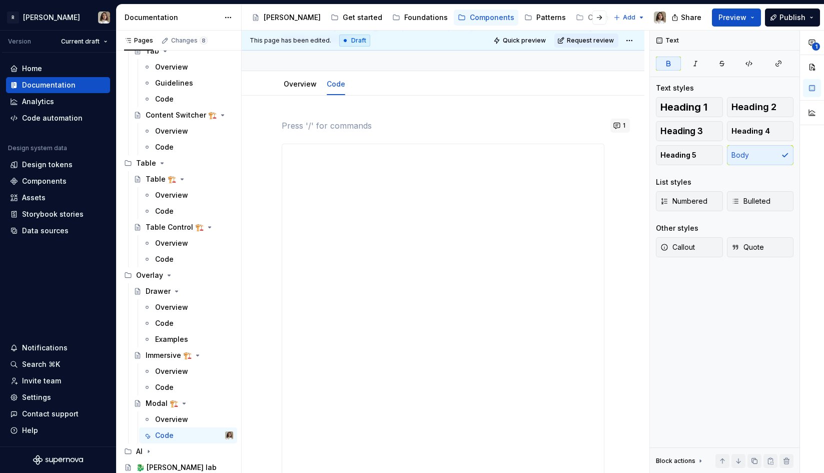
type textarea "*"
click at [621, 124] on button "1" at bounding box center [621, 126] width 20 height 14
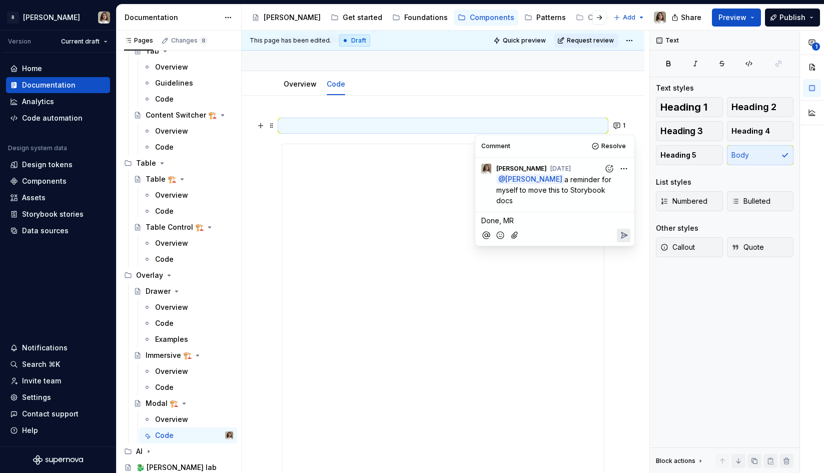
click at [510, 217] on span "Done, MR" at bounding box center [498, 220] width 33 height 9
click at [619, 230] on icon "Reply" at bounding box center [624, 235] width 10 height 10
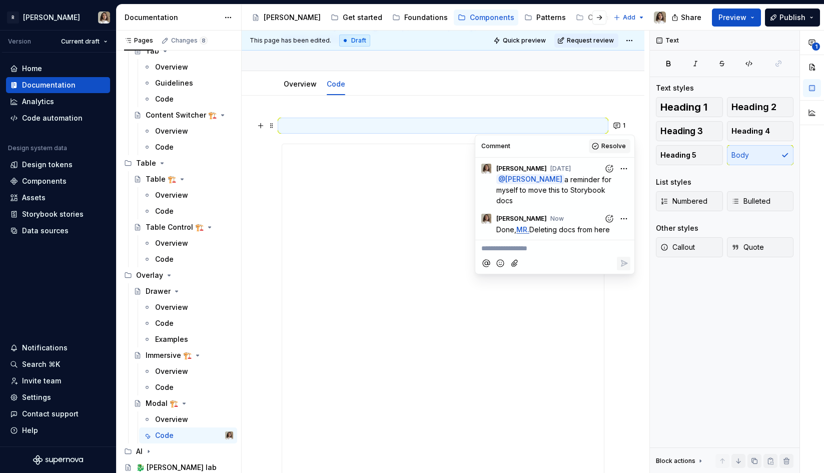
click at [611, 144] on span "Resolve" at bounding box center [614, 146] width 25 height 8
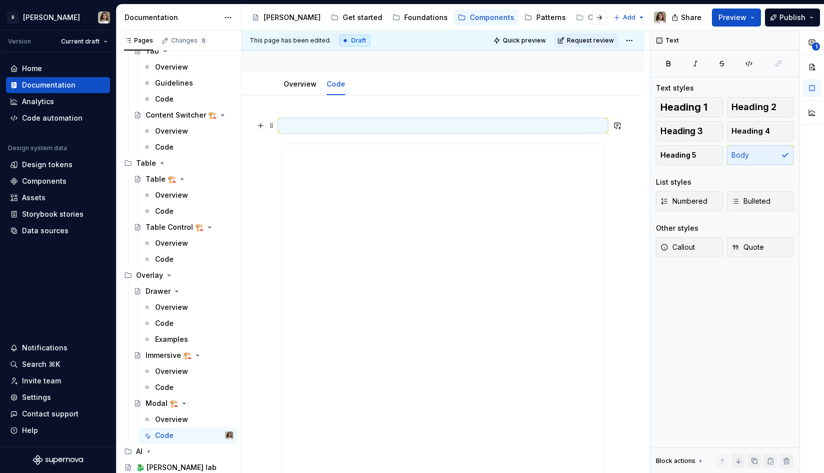
click at [283, 128] on p at bounding box center [443, 126] width 323 height 12
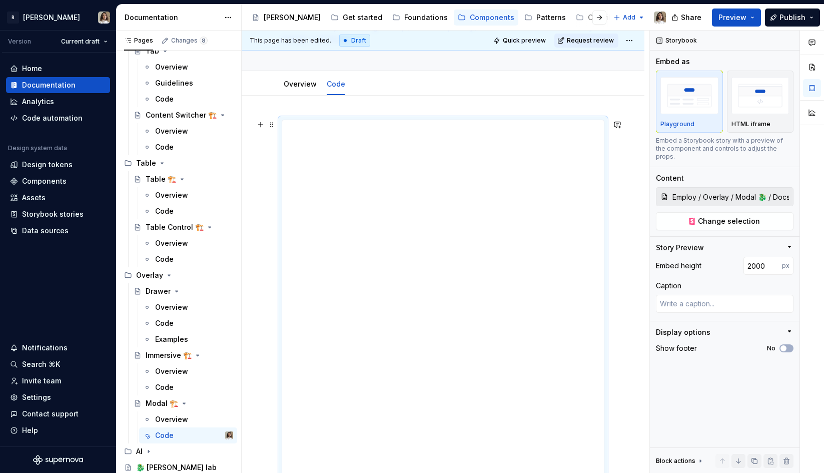
scroll to position [0, 0]
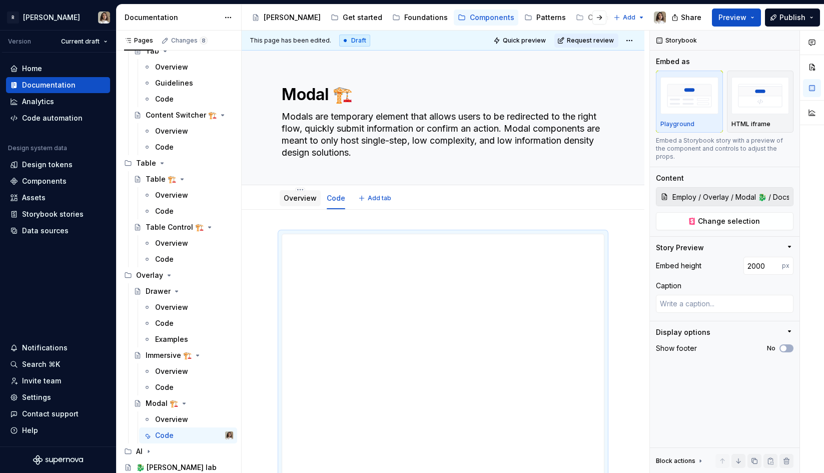
click at [293, 207] on div at bounding box center [300, 207] width 41 height 1
click at [297, 204] on div "Overview" at bounding box center [300, 198] width 33 height 12
click at [298, 203] on div "Overview" at bounding box center [300, 198] width 33 height 10
click at [303, 199] on link "Overview" at bounding box center [300, 198] width 33 height 9
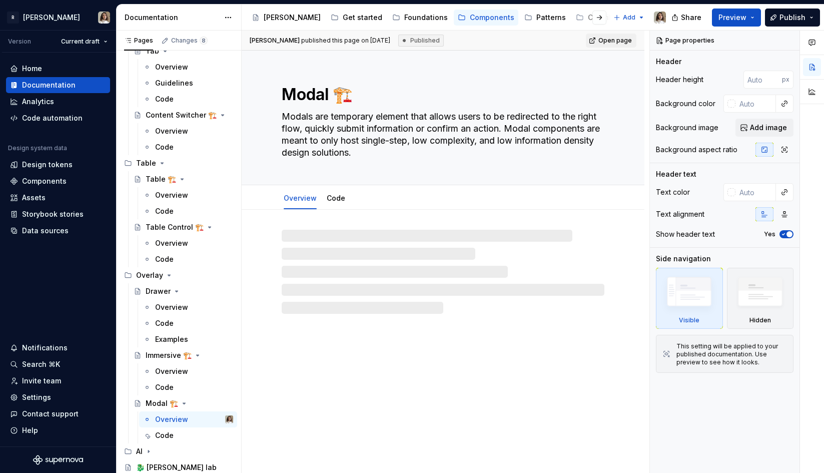
type textarea "*"
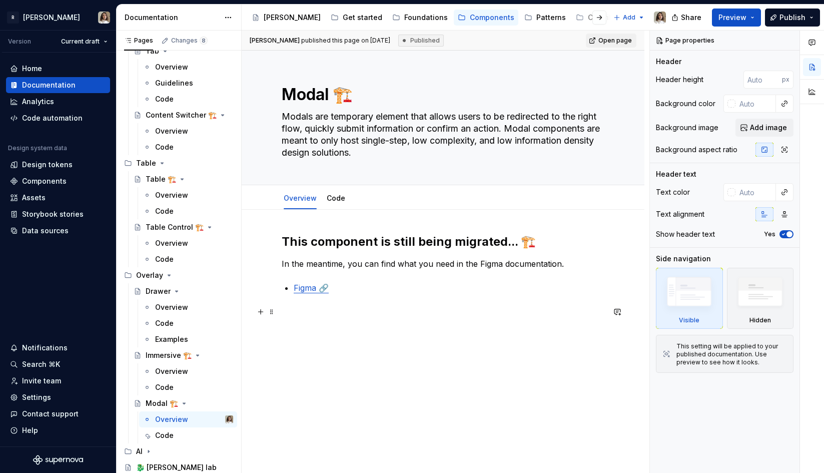
click at [303, 310] on p at bounding box center [443, 312] width 323 height 12
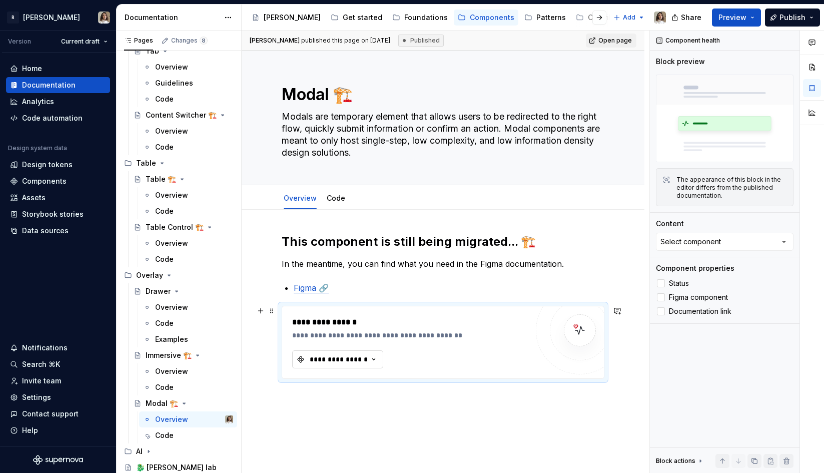
click at [338, 356] on div "**********" at bounding box center [339, 359] width 60 height 10
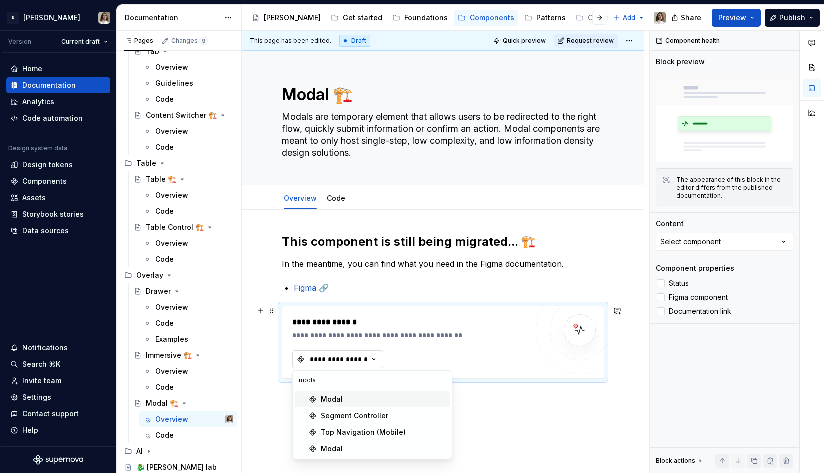
type input "modal"
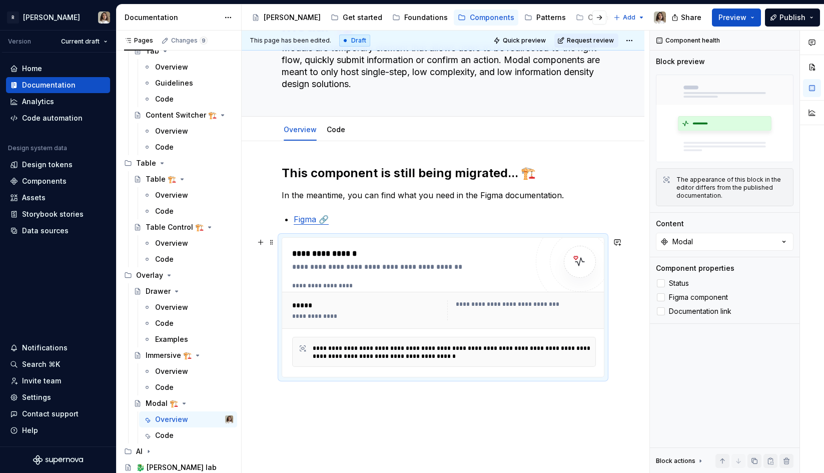
scroll to position [76, 0]
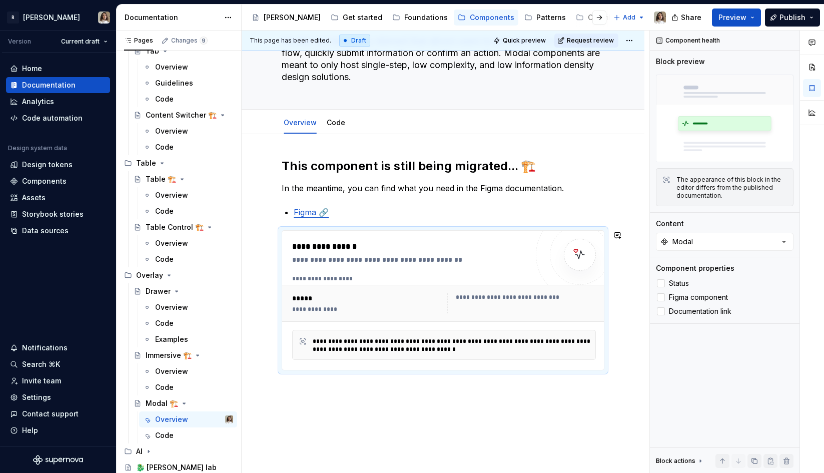
click at [360, 397] on div "**********" at bounding box center [443, 329] width 403 height 390
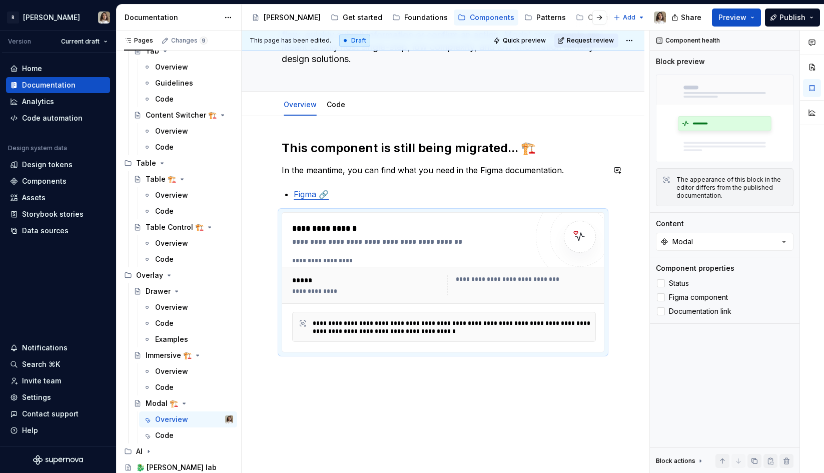
scroll to position [115, 0]
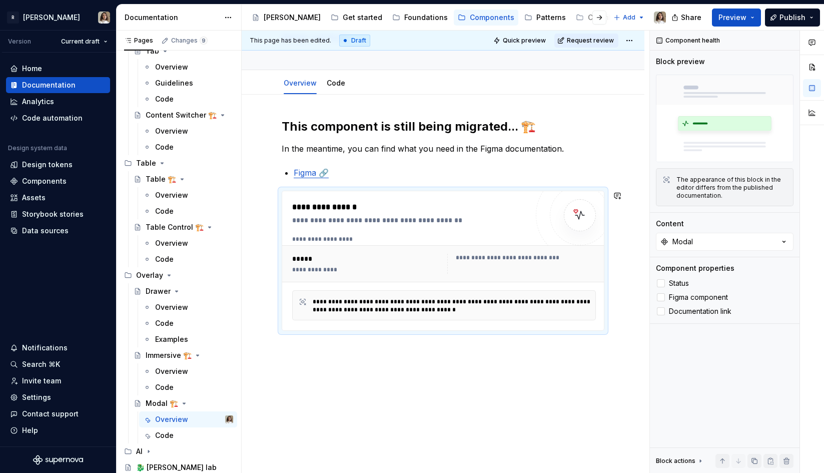
click at [337, 343] on div "**********" at bounding box center [443, 290] width 403 height 390
click at [323, 269] on div "**********" at bounding box center [368, 270] width 152 height 8
click at [486, 258] on div "**********" at bounding box center [527, 258] width 143 height 8
click at [681, 283] on span "Status" at bounding box center [679, 283] width 20 height 8
click at [681, 296] on span "Figma component" at bounding box center [698, 297] width 59 height 8
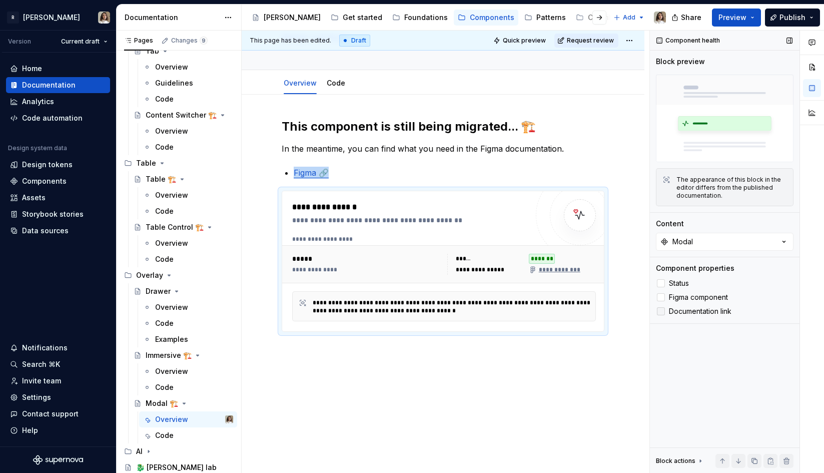
click at [680, 312] on span "Documentation link" at bounding box center [700, 311] width 63 height 8
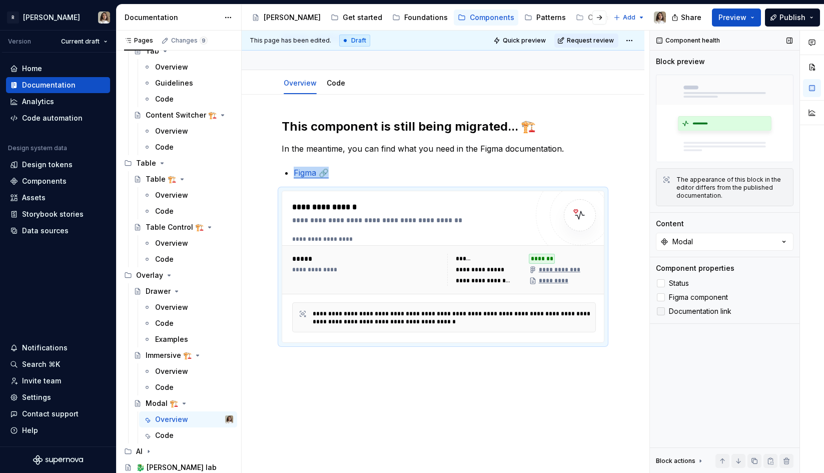
click at [693, 312] on span "Documentation link" at bounding box center [700, 311] width 63 height 8
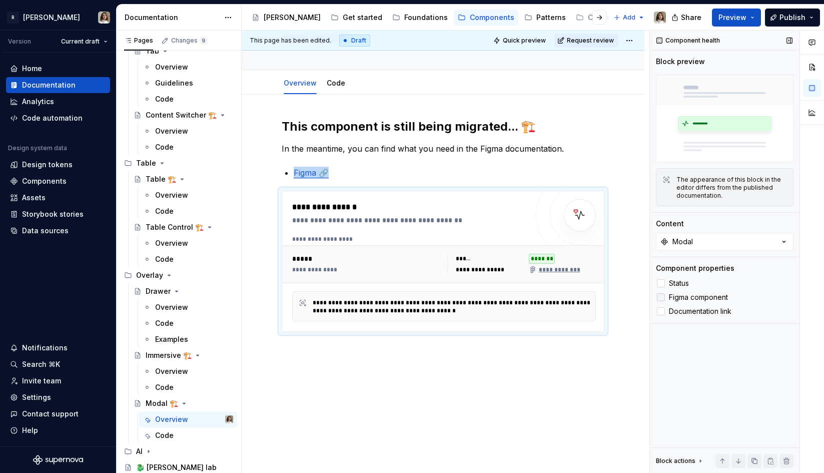
click at [691, 301] on span "Figma component" at bounding box center [698, 297] width 59 height 8
click at [681, 283] on span "Status" at bounding box center [679, 283] width 20 height 8
click at [397, 302] on div "**********" at bounding box center [454, 306] width 282 height 16
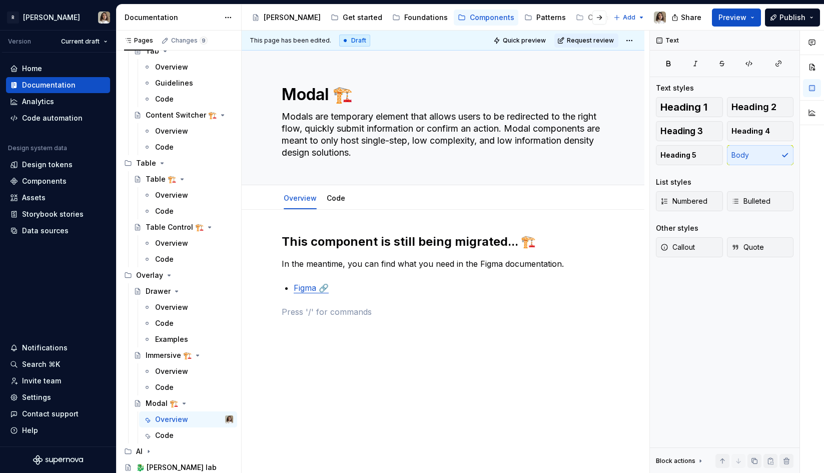
scroll to position [0, 0]
type textarea "*"
